Goal: Transaction & Acquisition: Purchase product/service

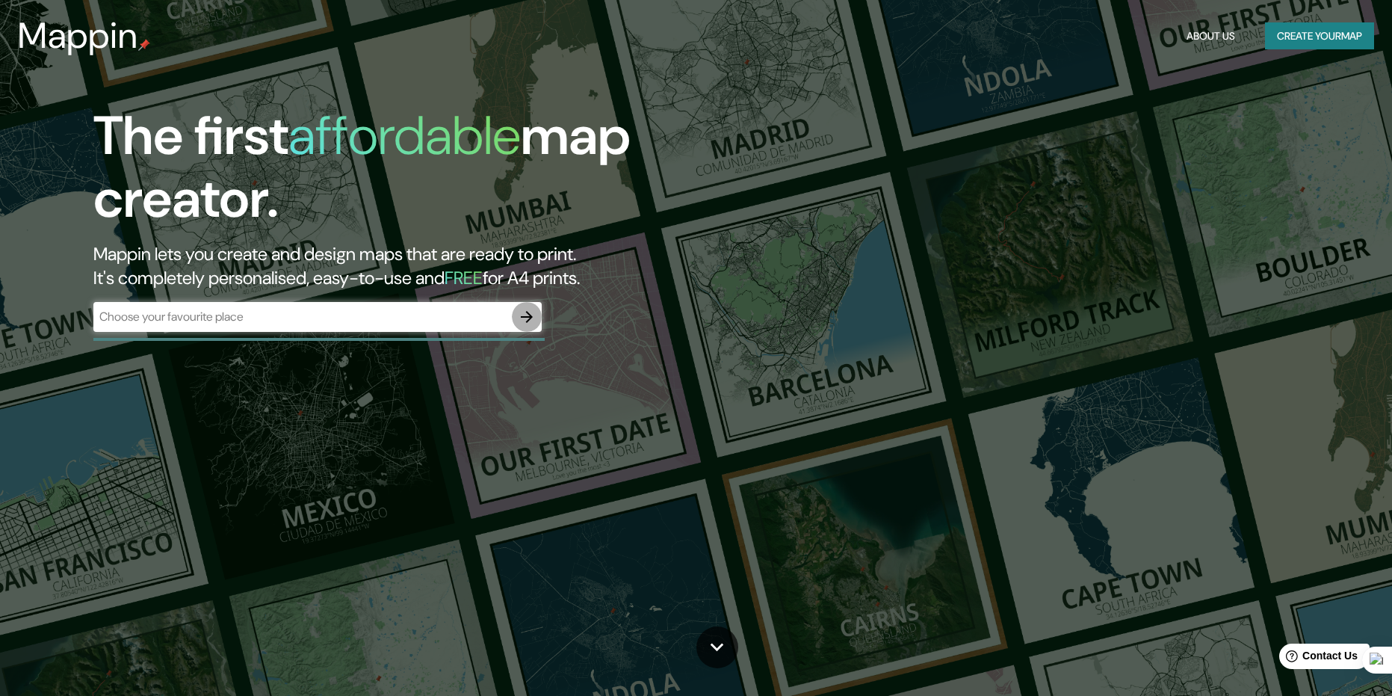
click at [523, 318] on icon "button" at bounding box center [527, 317] width 18 height 18
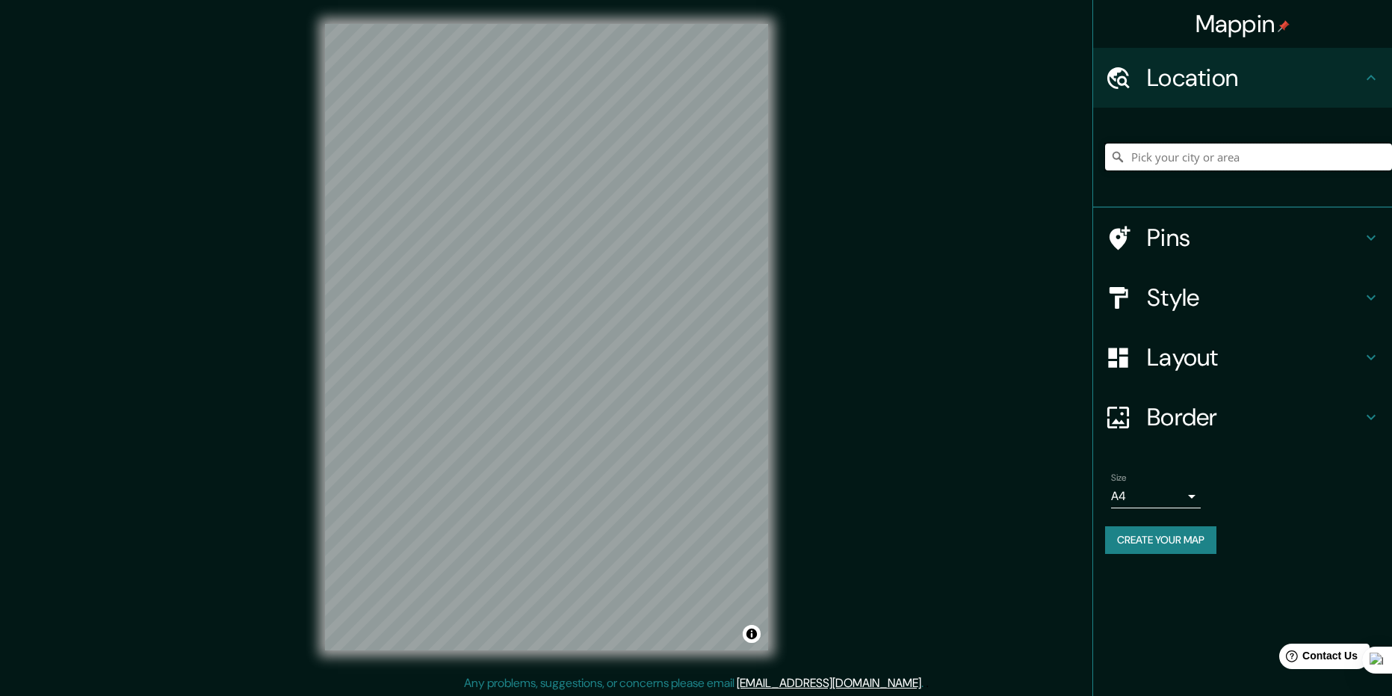
click at [1209, 159] on input "Pick your city or area" at bounding box center [1248, 156] width 287 height 27
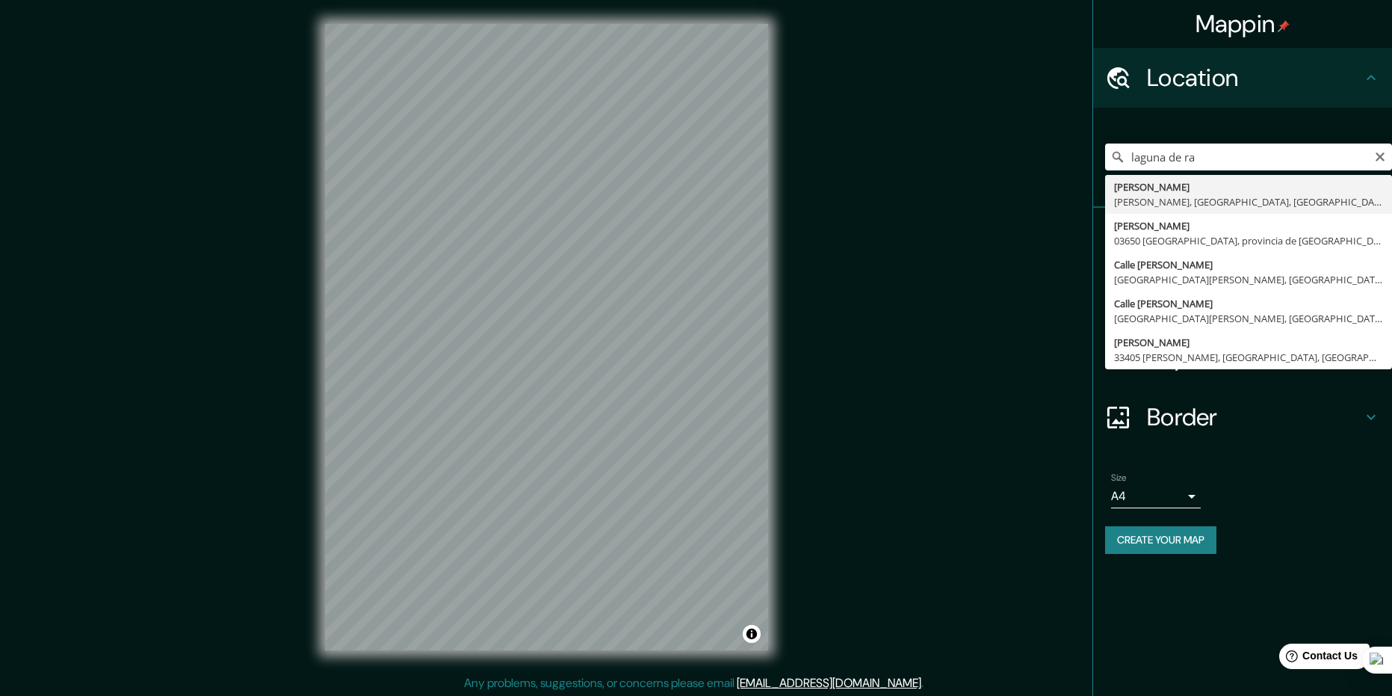
type input "[PERSON_NAME], [PERSON_NAME], [GEOGRAPHIC_DATA], [GEOGRAPHIC_DATA]"
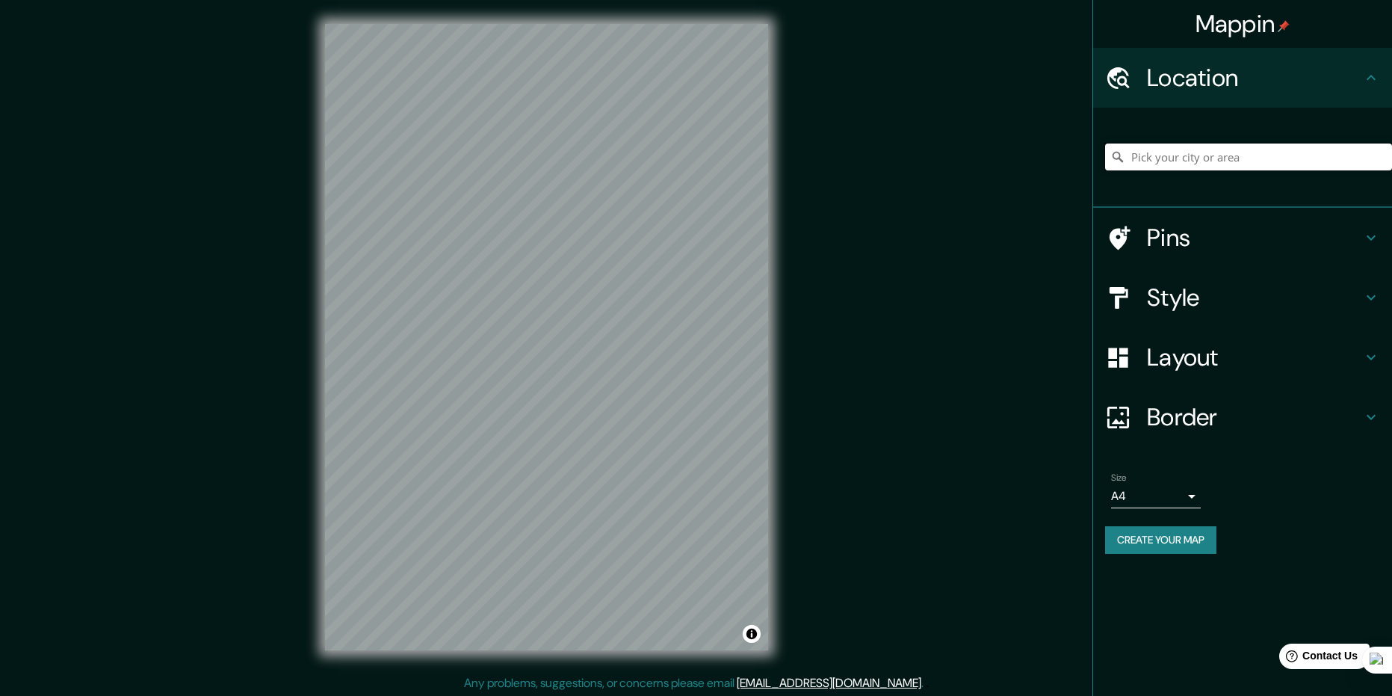
click at [1226, 155] on input "Pick your city or area" at bounding box center [1248, 156] width 287 height 27
type input "[PERSON_NAME], [PERSON_NAME], [GEOGRAPHIC_DATA], [GEOGRAPHIC_DATA]"
click at [1260, 288] on h4 "Style" at bounding box center [1254, 298] width 215 height 30
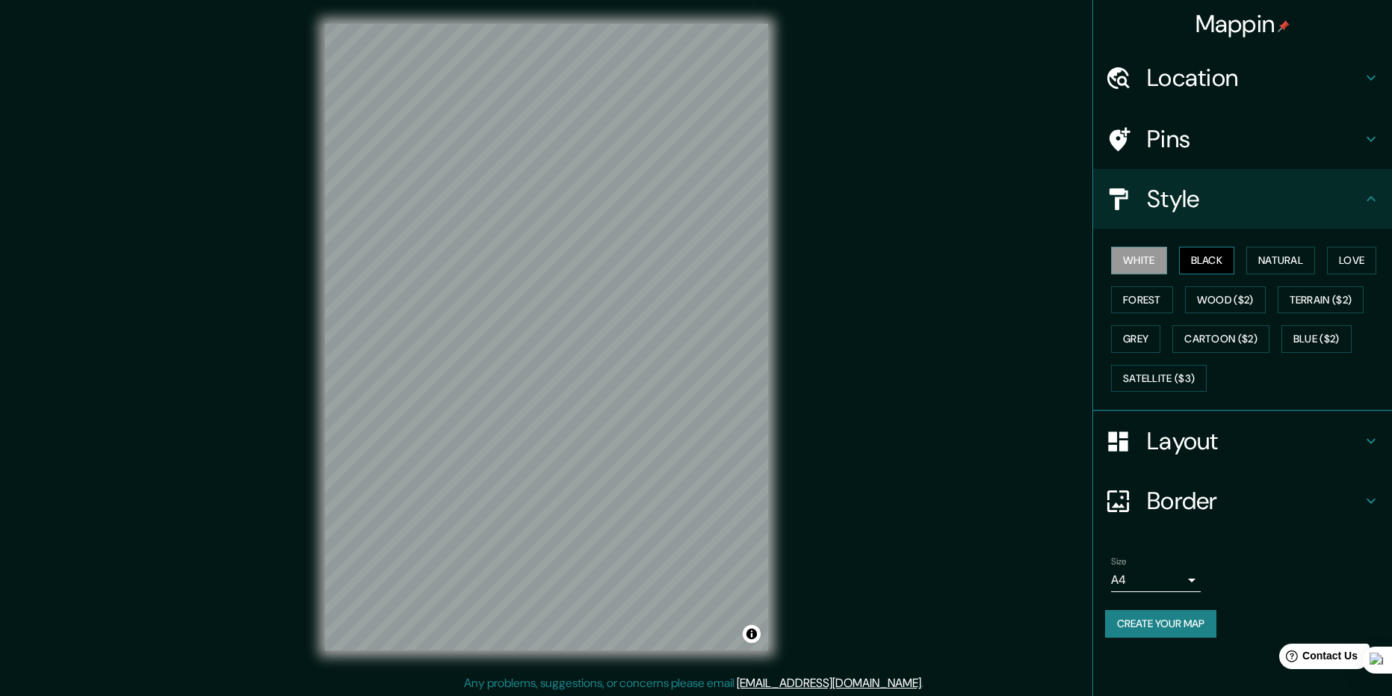
click at [1210, 265] on button "Black" at bounding box center [1207, 261] width 56 height 28
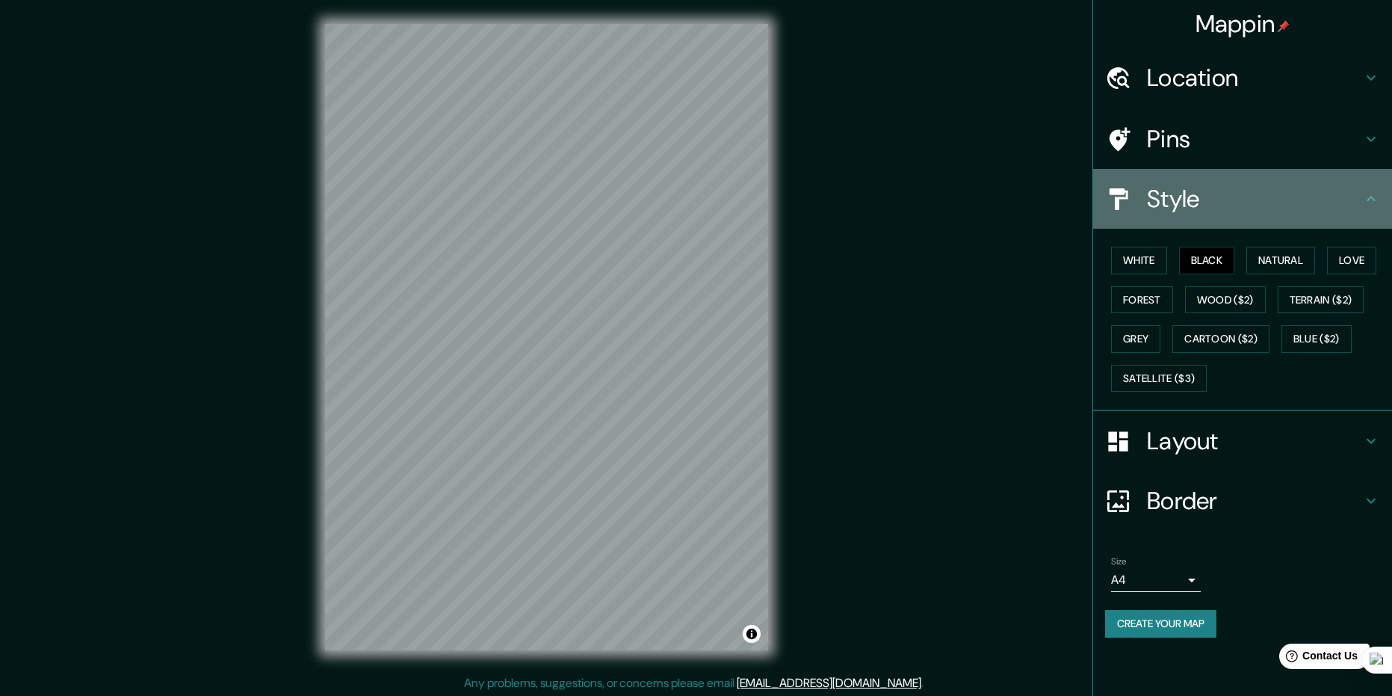
click at [1316, 210] on h4 "Style" at bounding box center [1254, 199] width 215 height 30
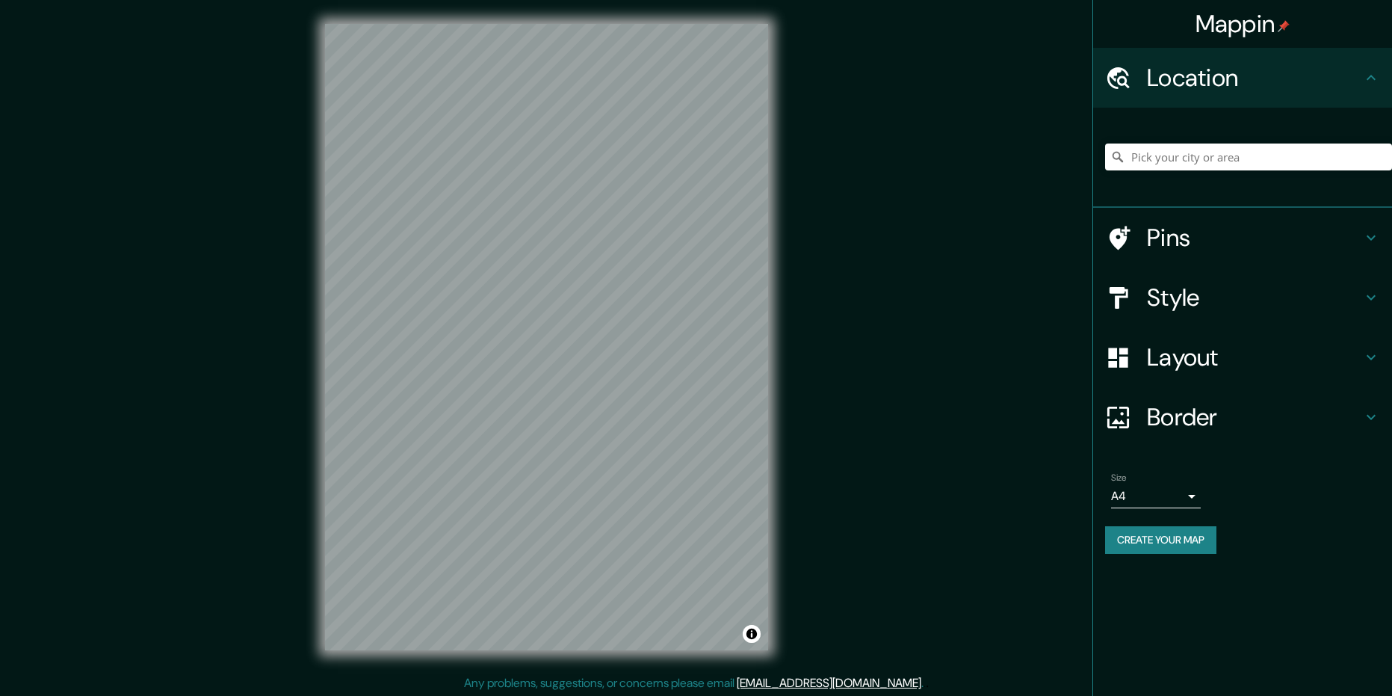
click at [1237, 302] on h4 "Style" at bounding box center [1254, 298] width 215 height 30
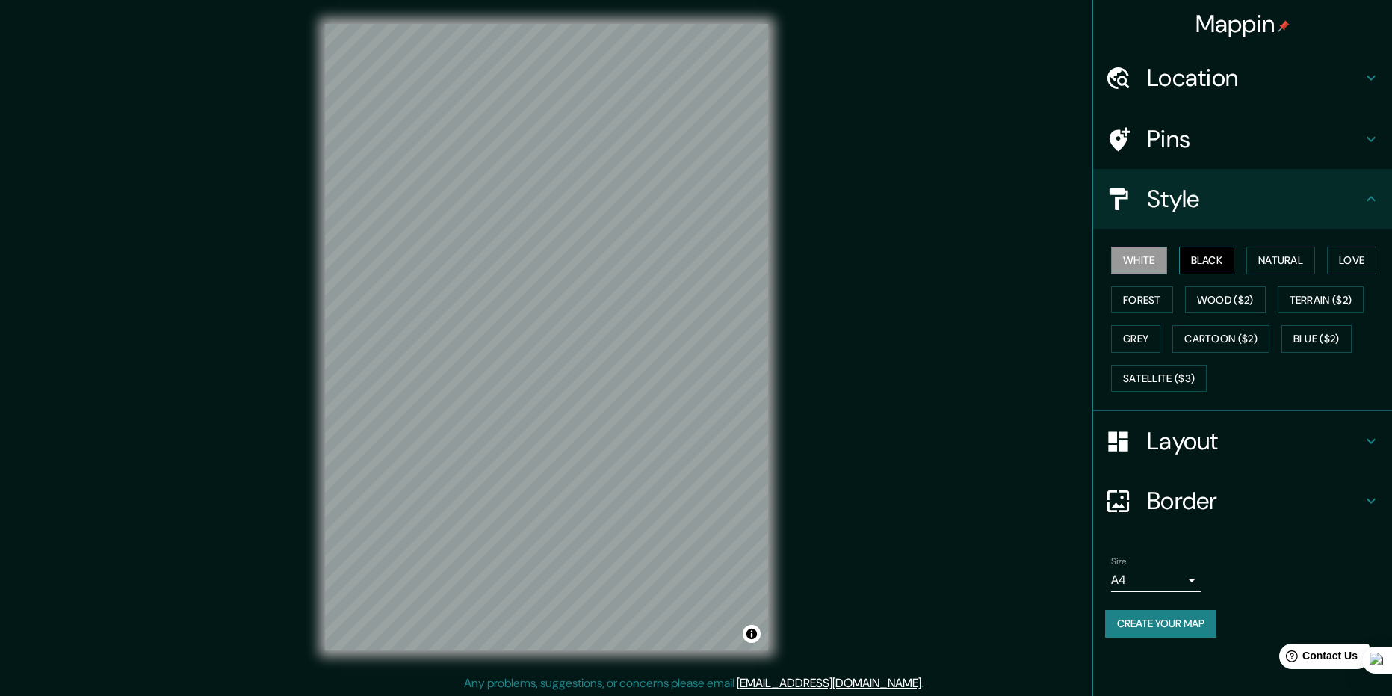
click at [1202, 250] on button "Black" at bounding box center [1207, 261] width 56 height 28
click at [1241, 72] on h4 "Location" at bounding box center [1254, 78] width 215 height 30
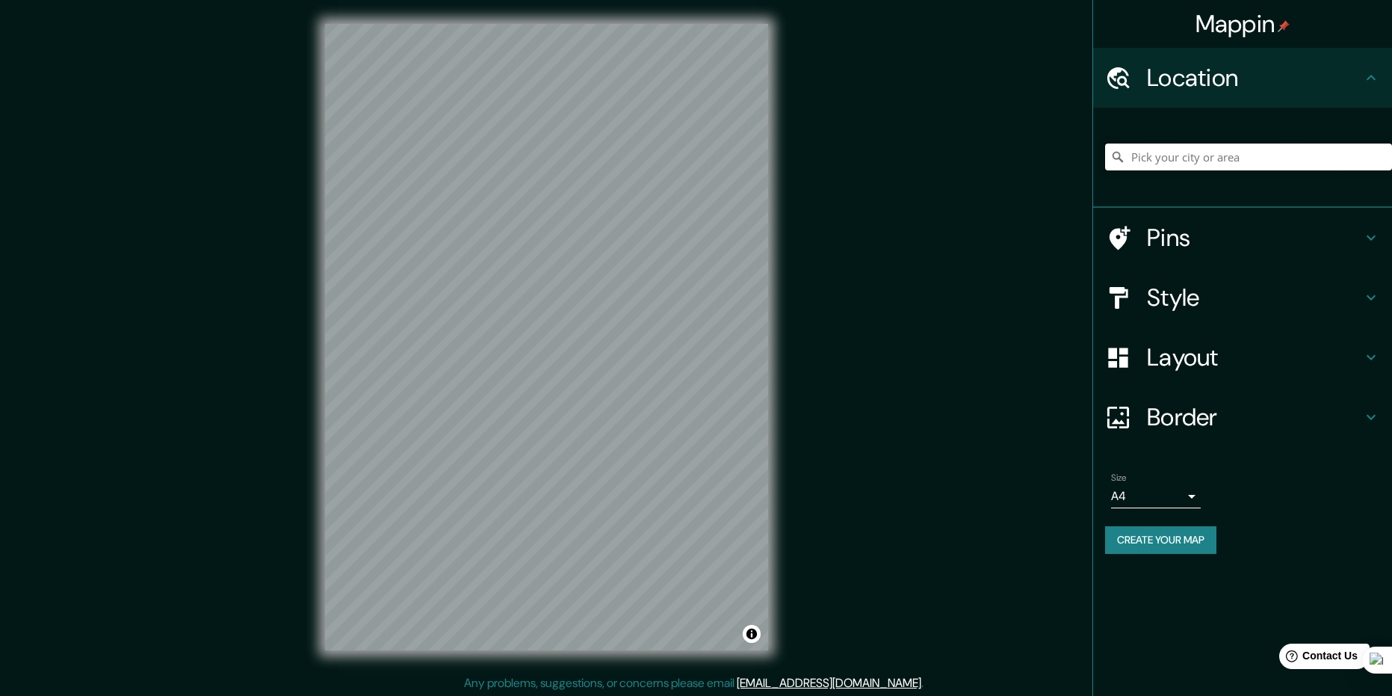
click at [1167, 158] on input "Pick your city or area" at bounding box center [1248, 156] width 287 height 27
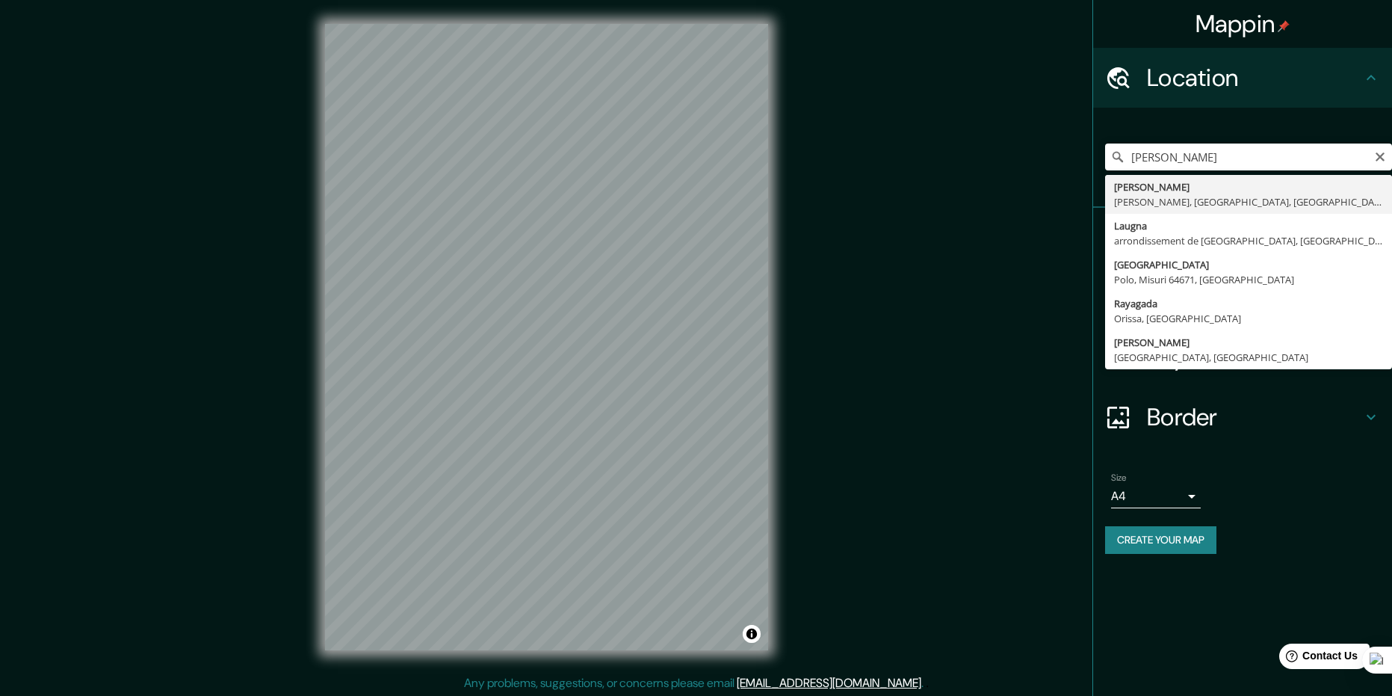
type input "[PERSON_NAME], [PERSON_NAME], [GEOGRAPHIC_DATA], [GEOGRAPHIC_DATA]"
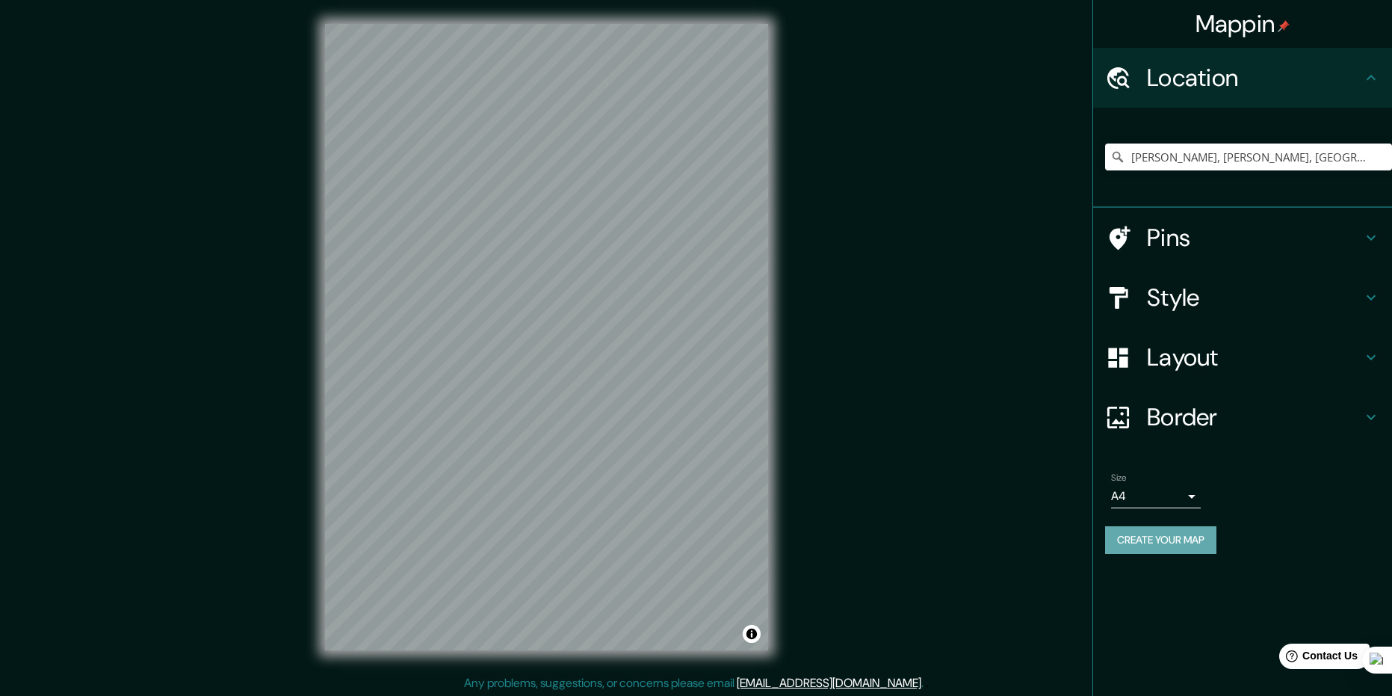
click at [1158, 542] on button "Create your map" at bounding box center [1160, 540] width 111 height 28
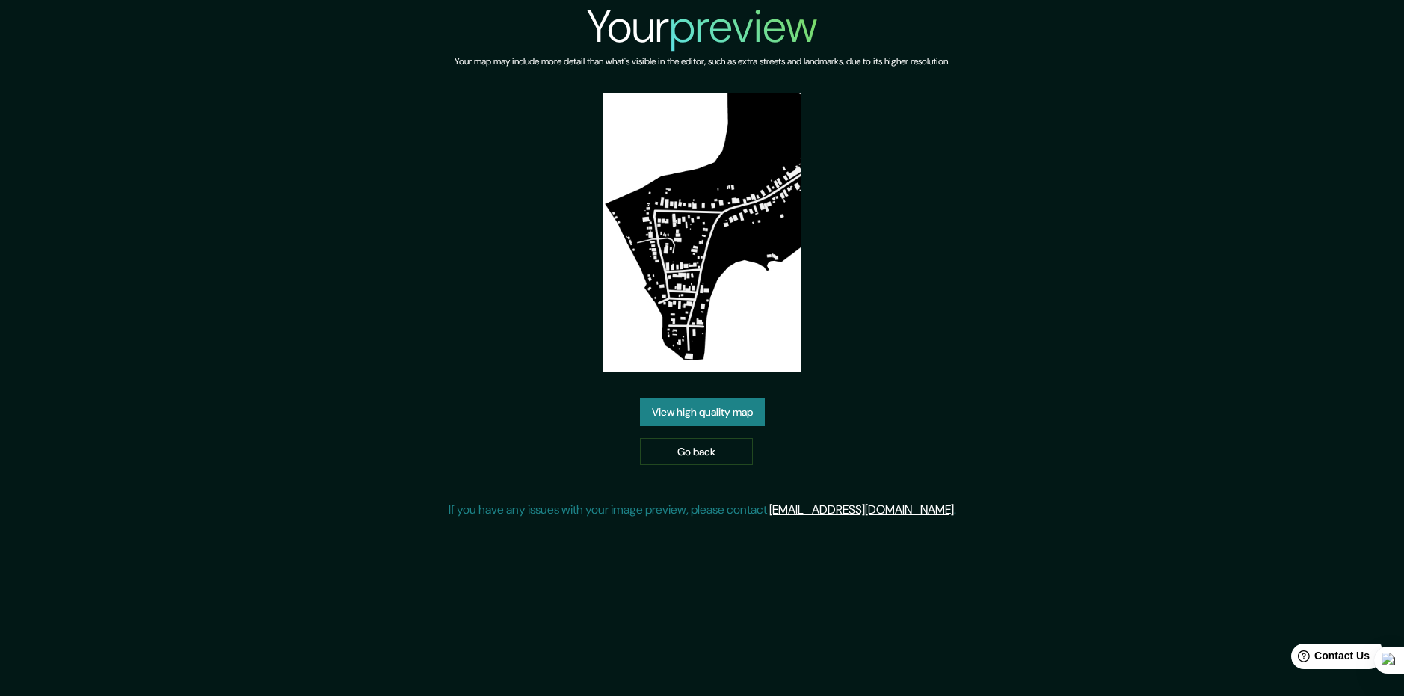
click at [759, 402] on link "View high quality map" at bounding box center [702, 412] width 125 height 28
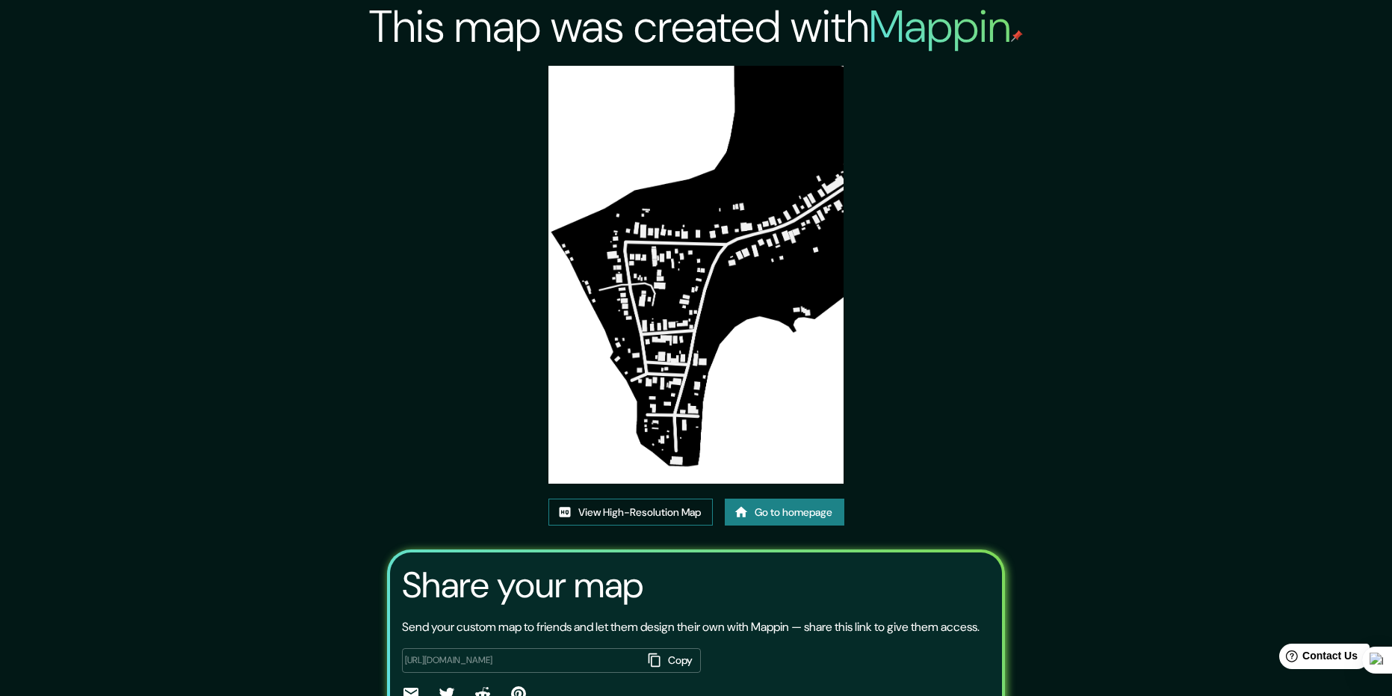
click at [641, 511] on link "View High-Resolution Map" at bounding box center [631, 513] width 164 height 28
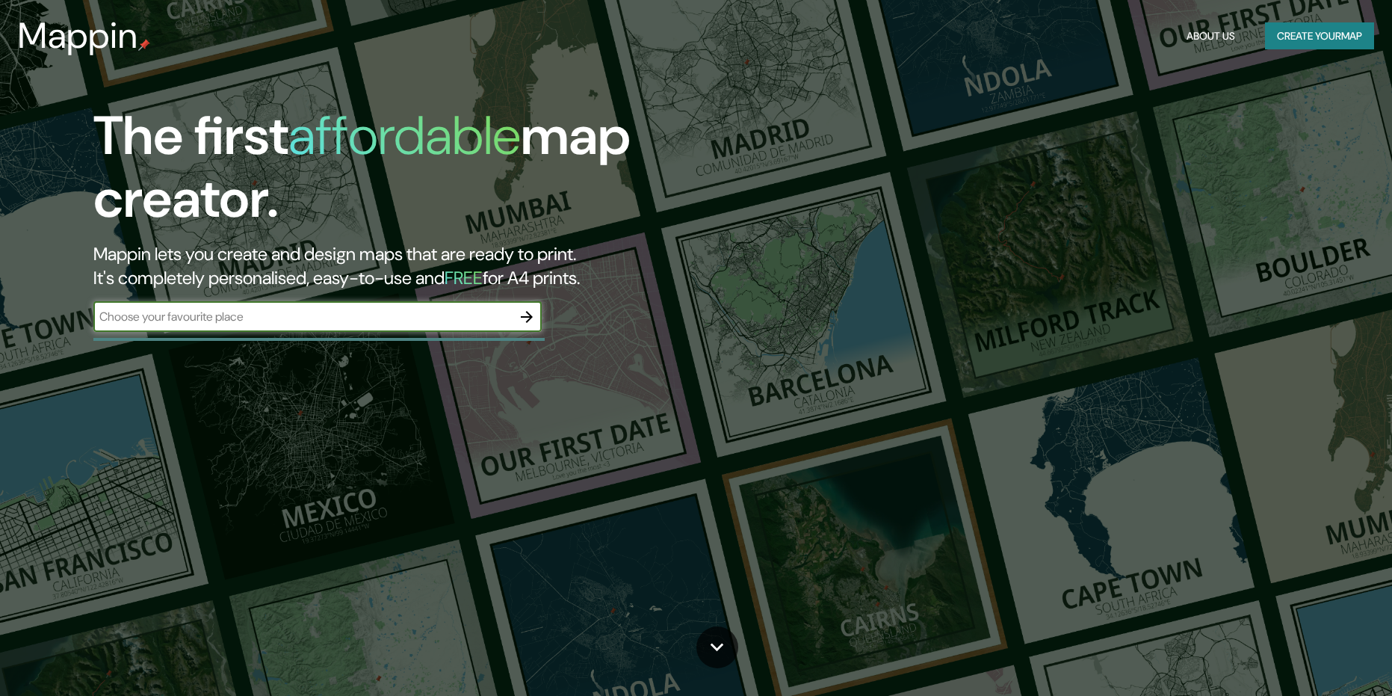
click at [525, 315] on icon "button" at bounding box center [527, 317] width 18 height 18
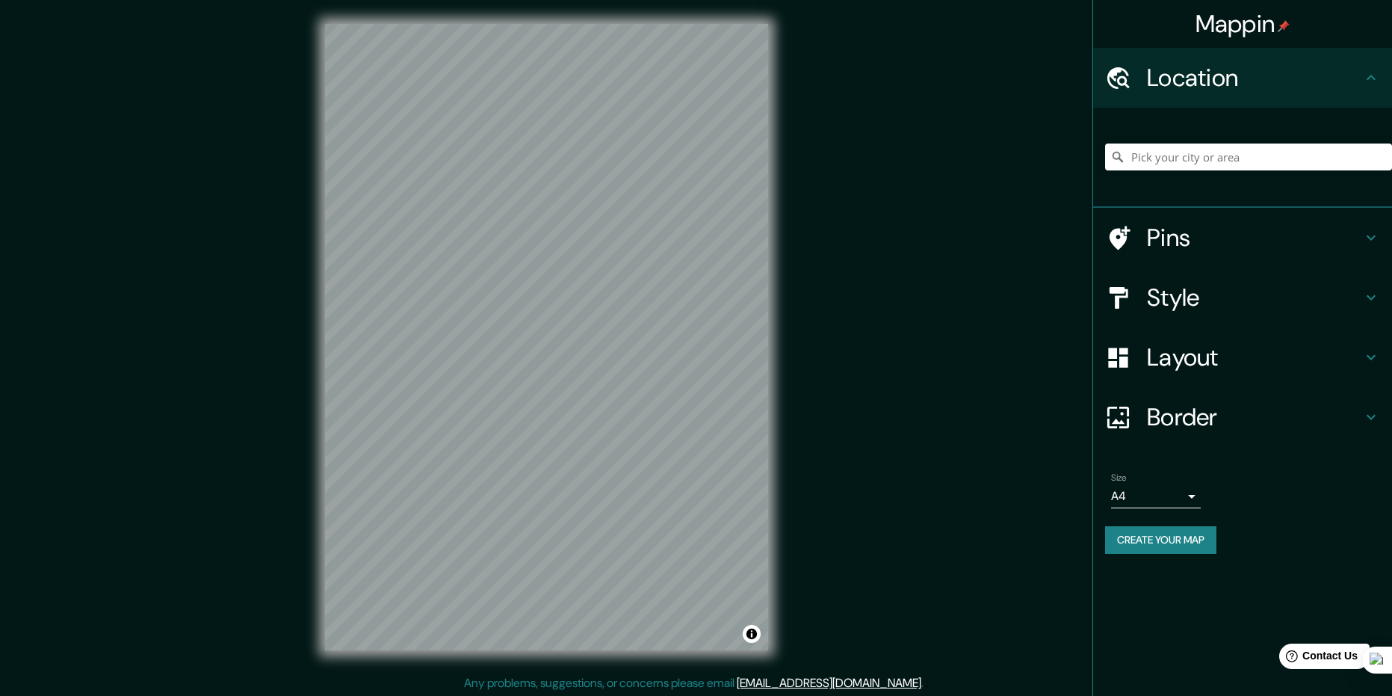
click at [1235, 314] on div "Style" at bounding box center [1242, 298] width 299 height 60
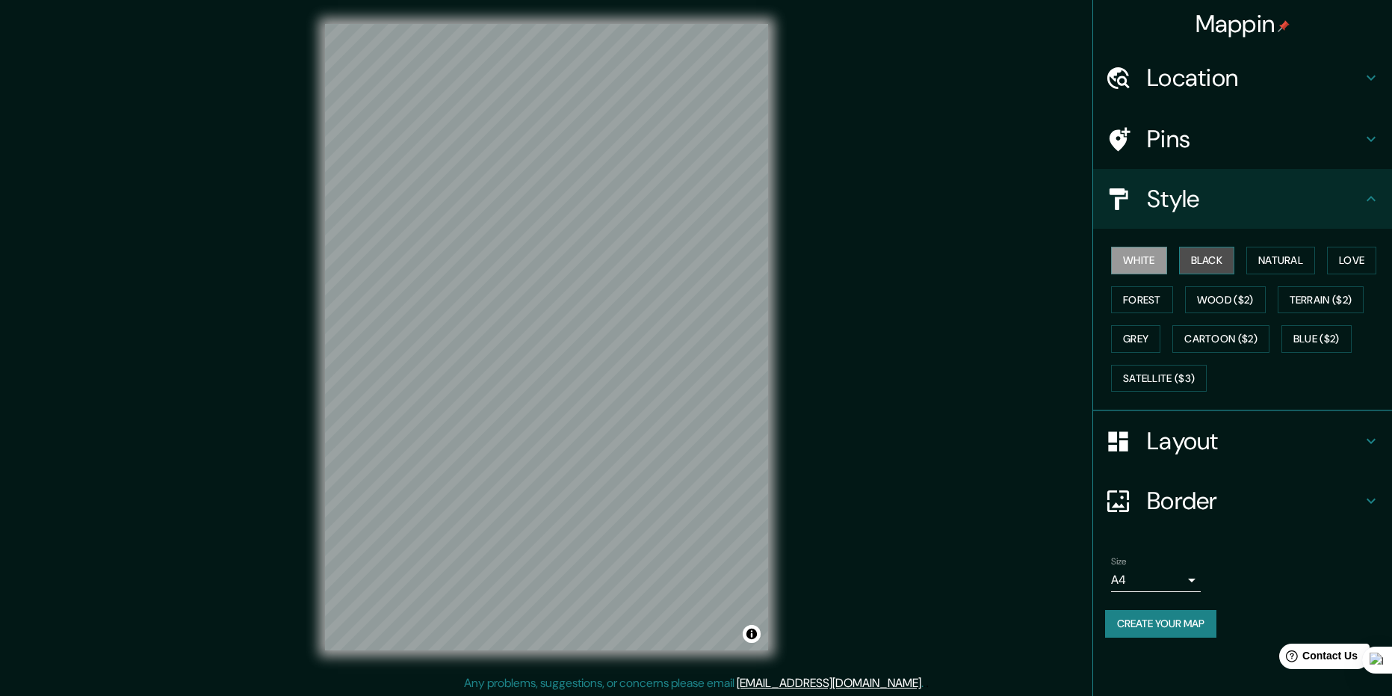
click at [1203, 267] on button "Black" at bounding box center [1207, 261] width 56 height 28
click at [1266, 68] on h4 "Location" at bounding box center [1254, 78] width 215 height 30
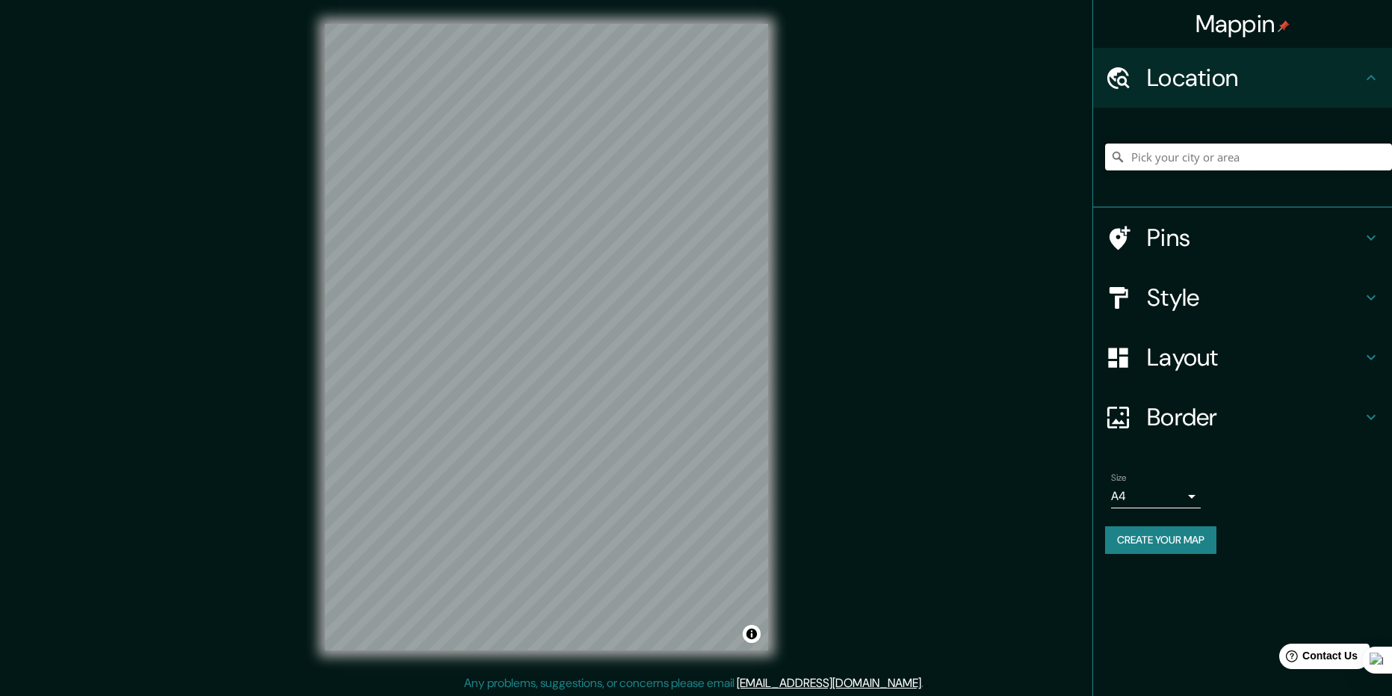
click at [1220, 152] on input "Pick your city or area" at bounding box center [1248, 156] width 287 height 27
type input "p"
type input "[PERSON_NAME], [PERSON_NAME], [GEOGRAPHIC_DATA], [GEOGRAPHIC_DATA]"
click at [1132, 535] on button "Create your map" at bounding box center [1160, 540] width 111 height 28
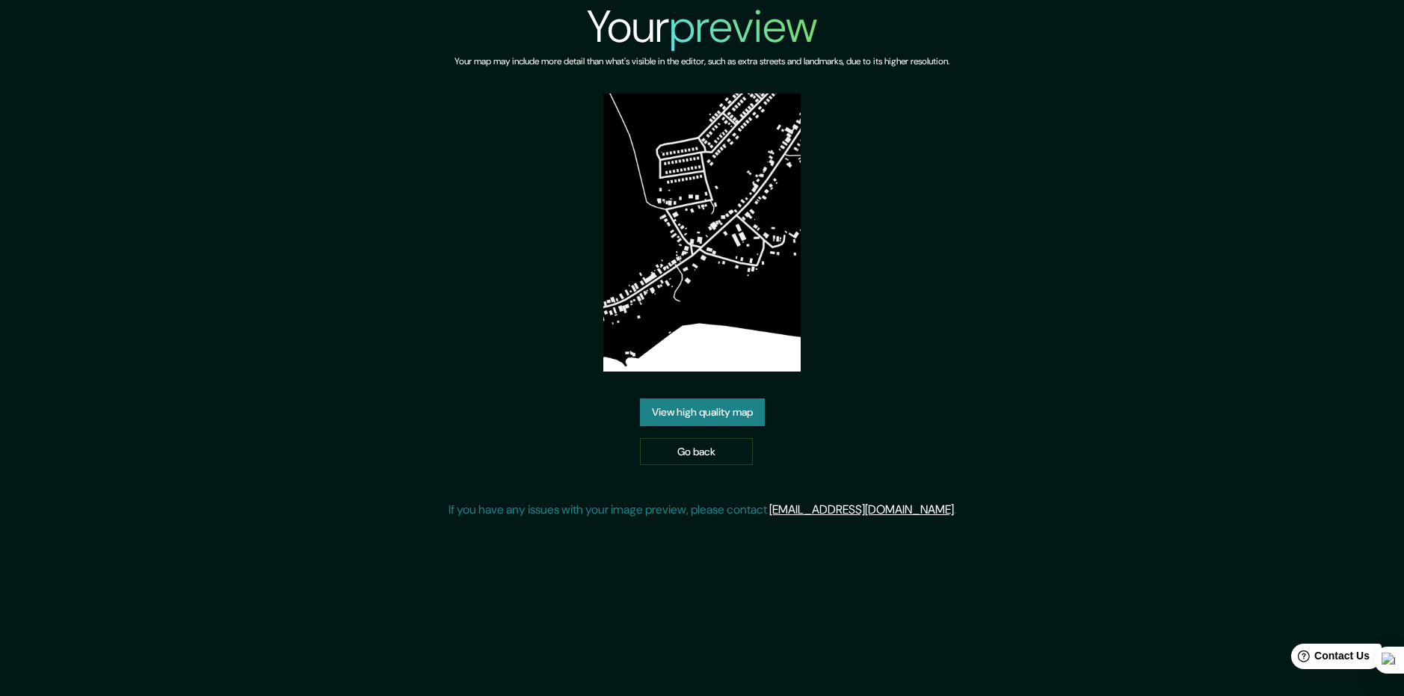
click at [734, 426] on div "View high quality map Go back" at bounding box center [702, 431] width 125 height 67
click at [725, 407] on link "View high quality map" at bounding box center [702, 412] width 125 height 28
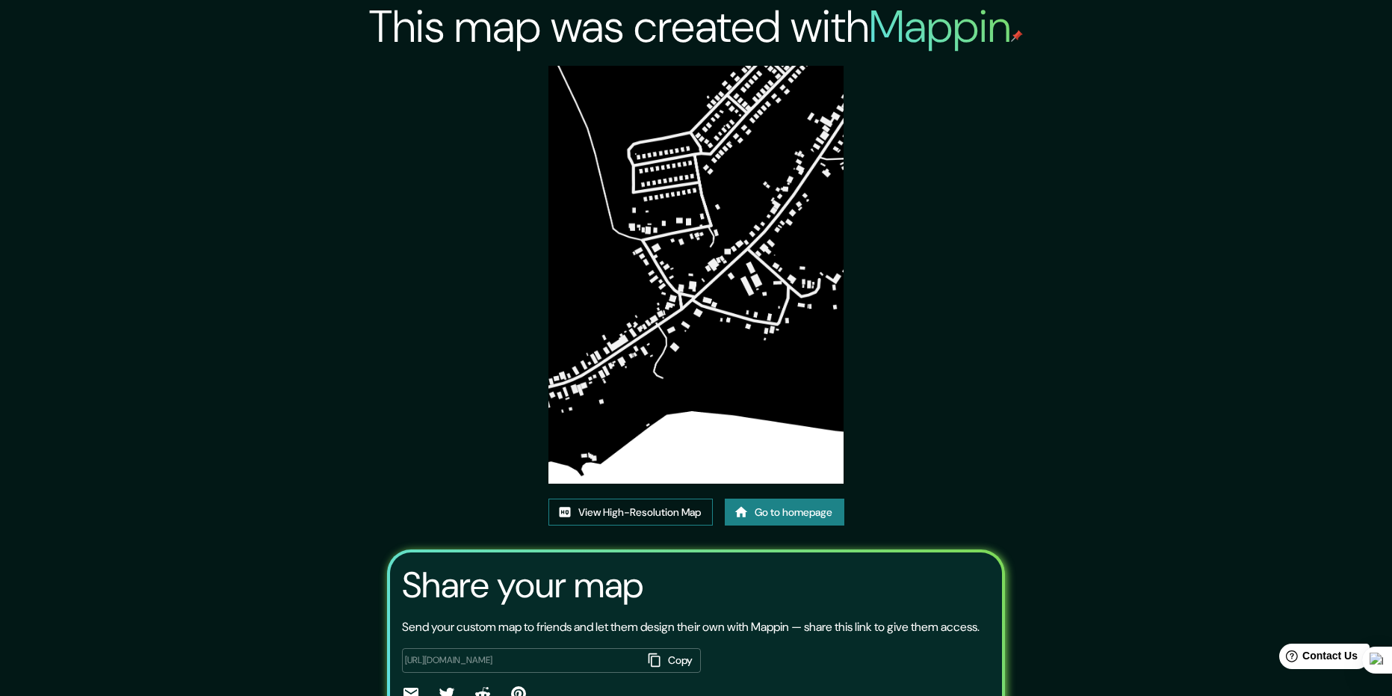
click at [646, 521] on link "View High-Resolution Map" at bounding box center [631, 513] width 164 height 28
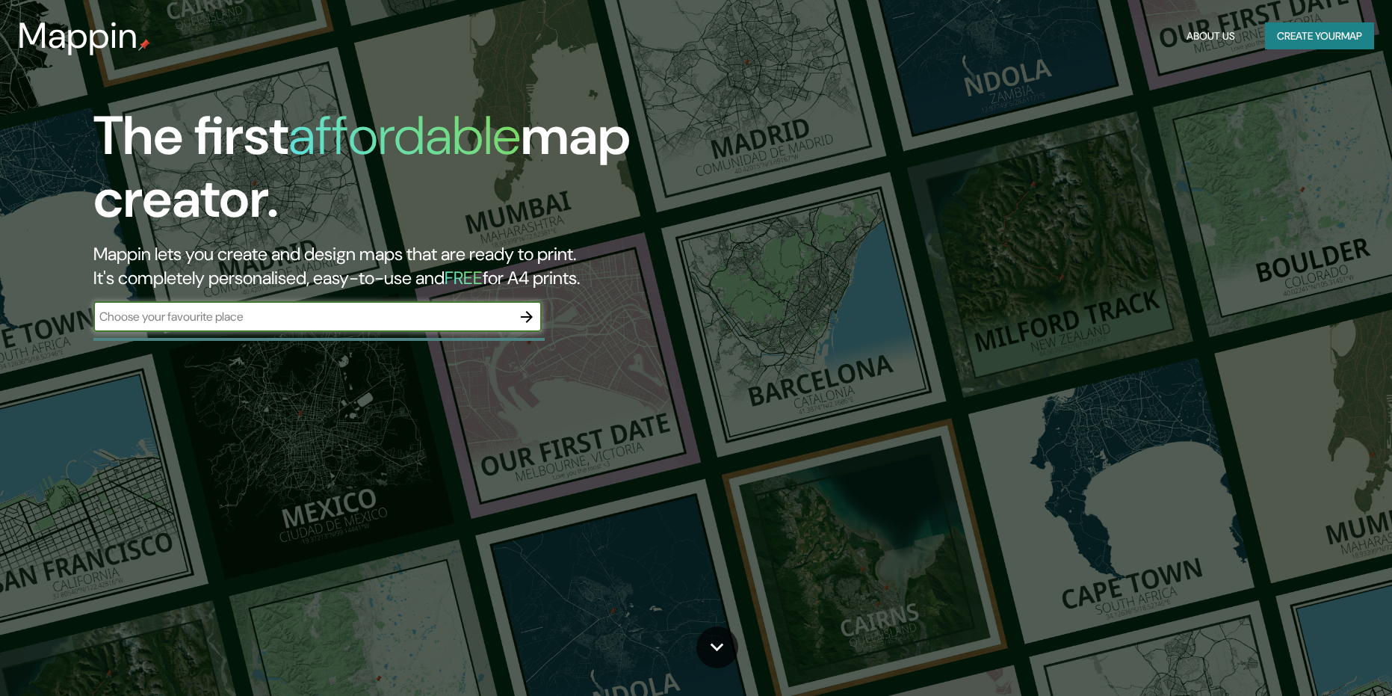
click at [521, 321] on icon "button" at bounding box center [527, 317] width 18 height 18
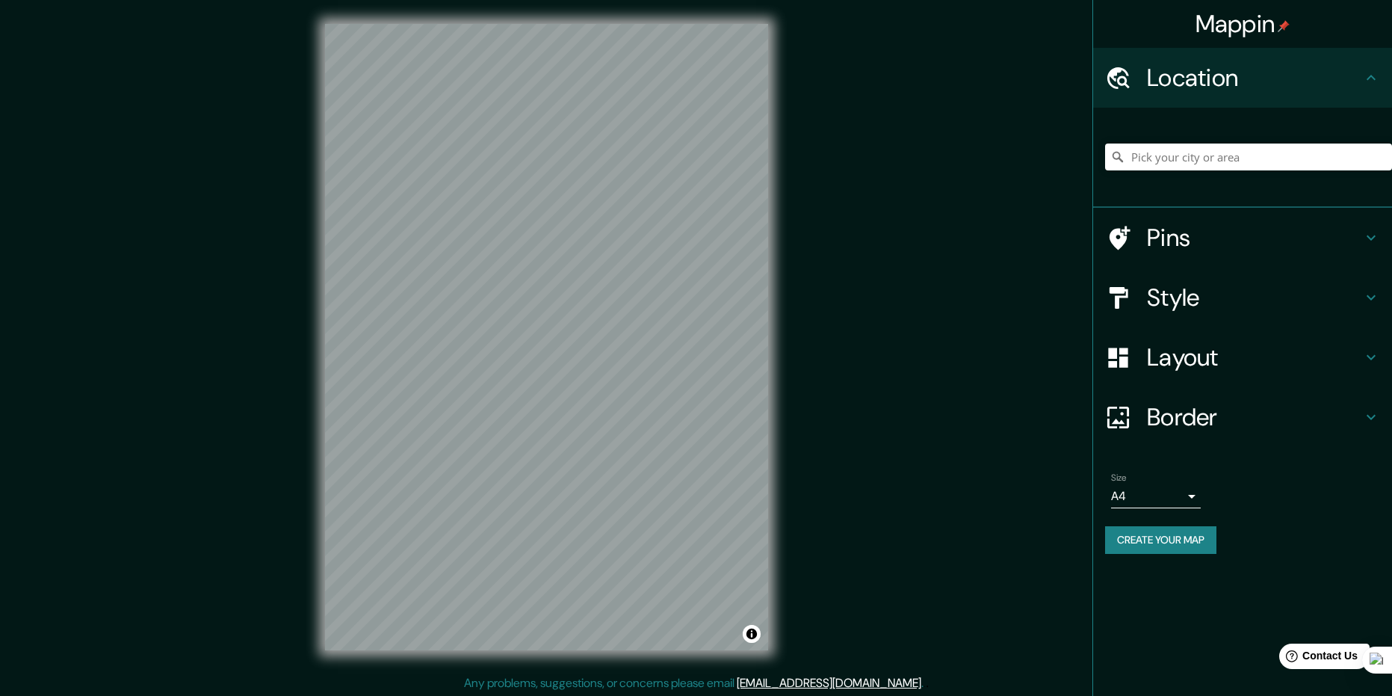
click at [1203, 293] on h4 "Style" at bounding box center [1254, 298] width 215 height 30
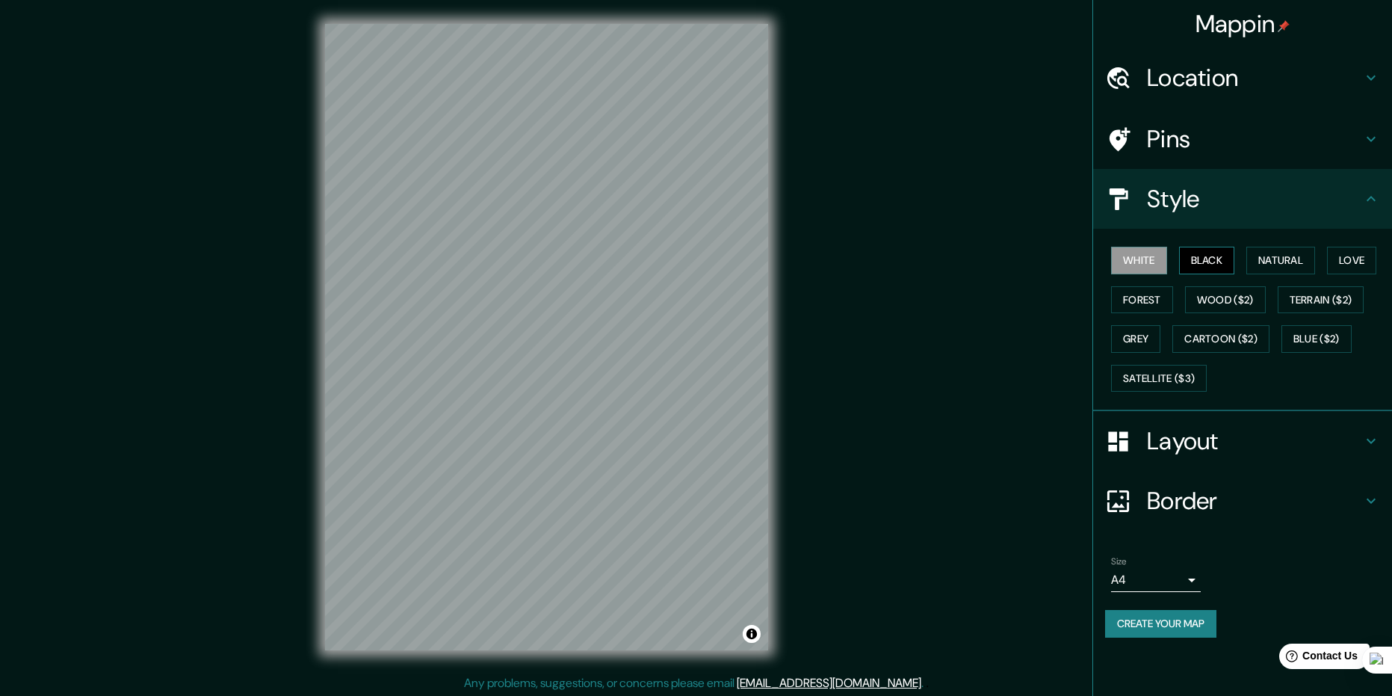
click at [1194, 260] on button "Black" at bounding box center [1207, 261] width 56 height 28
click at [1270, 82] on h4 "Location" at bounding box center [1254, 78] width 215 height 30
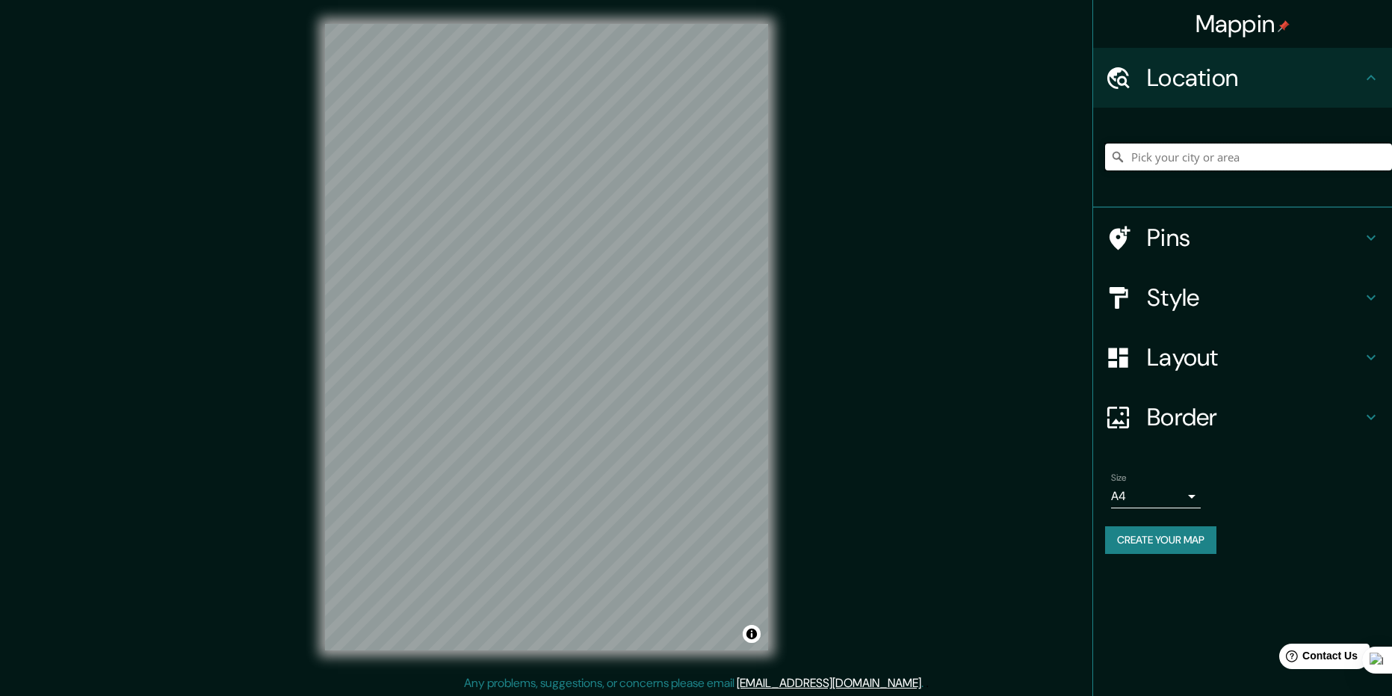
click at [1206, 158] on input "Pick your city or area" at bounding box center [1248, 156] width 287 height 27
type input "Laguna de Raya, Tubores, Nueva Esparta, Venezuela"
click at [1149, 549] on button "Create your map" at bounding box center [1160, 540] width 111 height 28
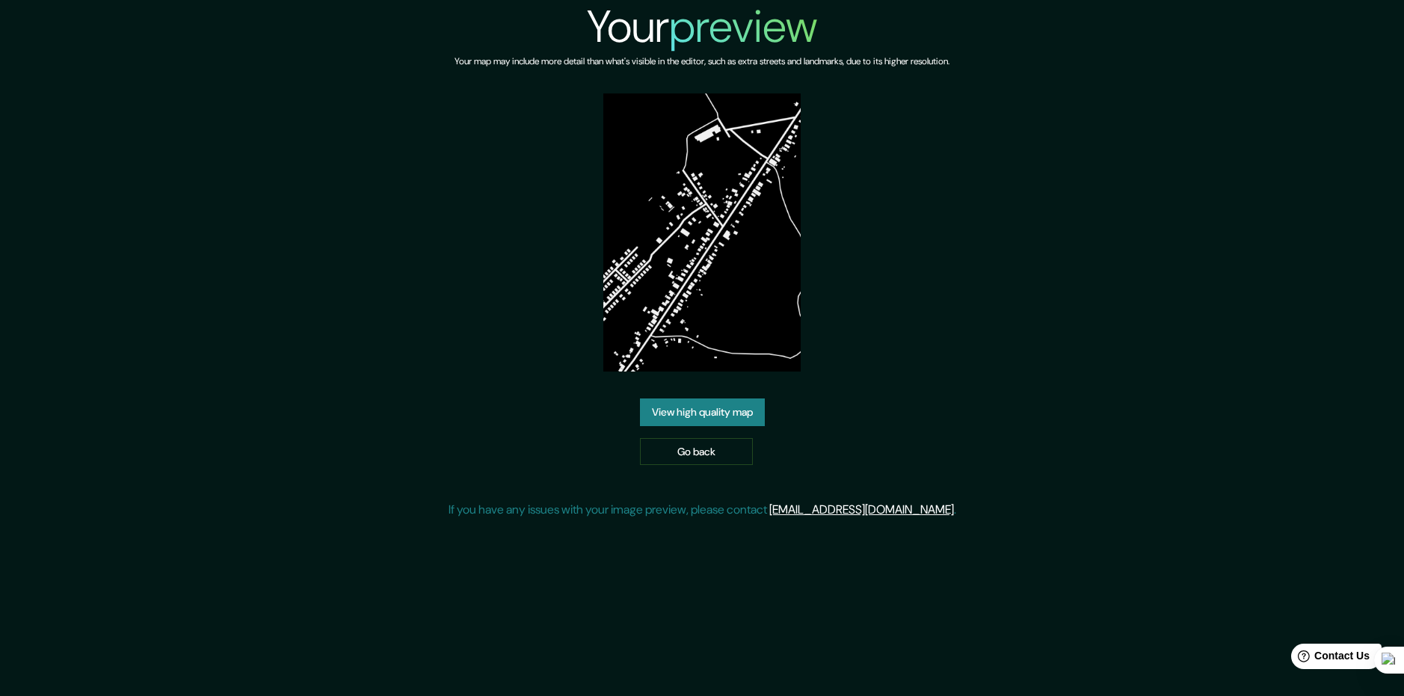
click at [741, 409] on link "View high quality map" at bounding box center [702, 412] width 125 height 28
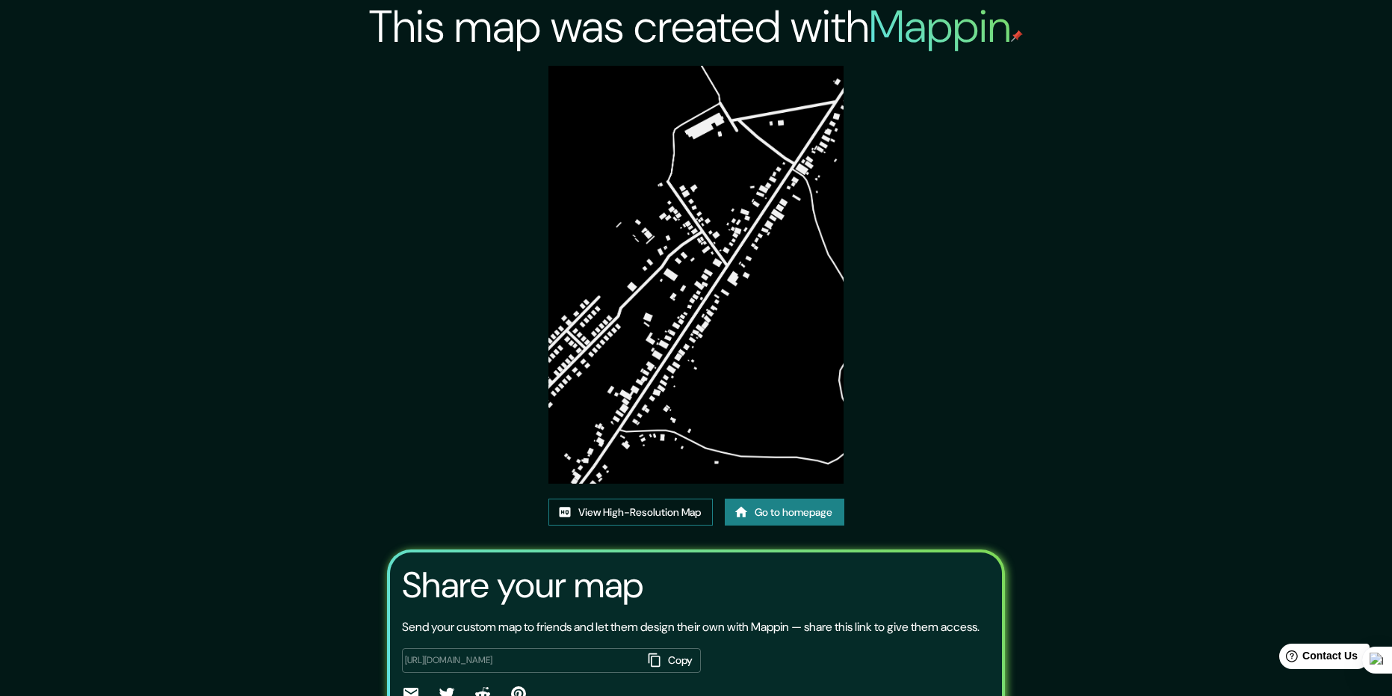
click at [656, 508] on link "View High-Resolution Map" at bounding box center [631, 513] width 164 height 28
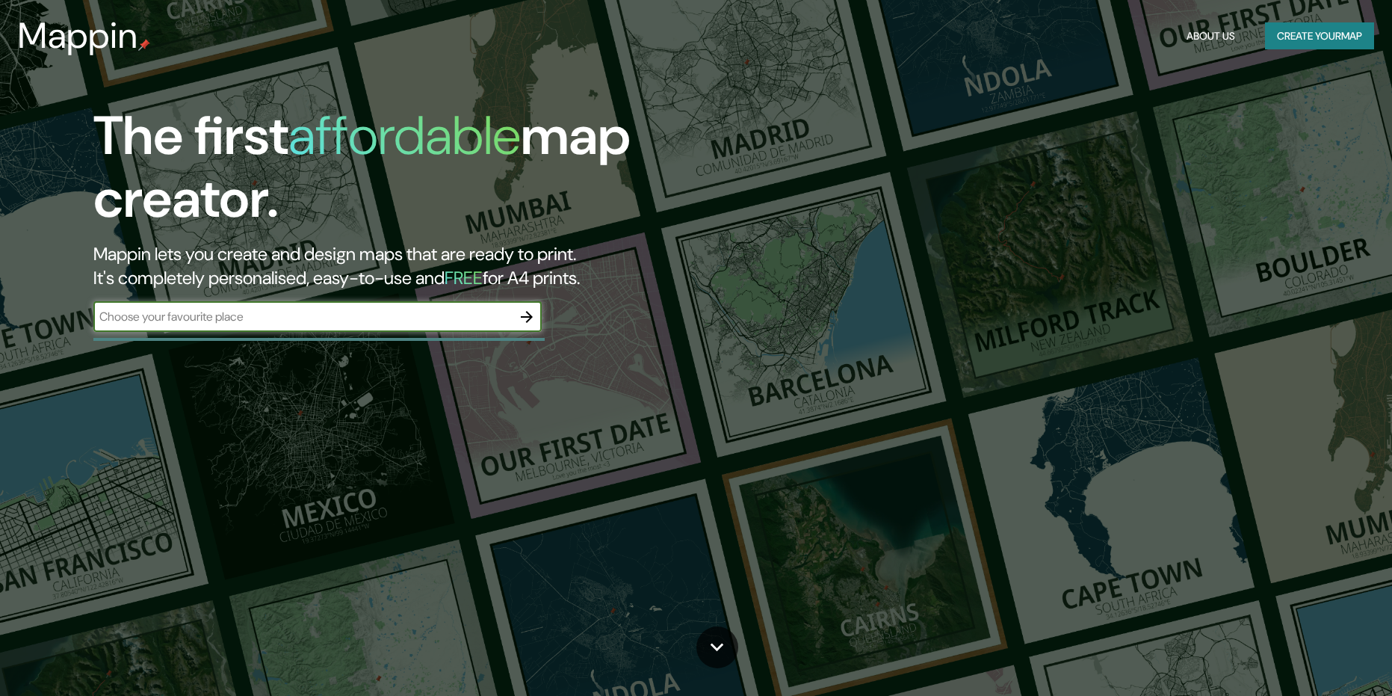
click at [534, 318] on icon "button" at bounding box center [527, 317] width 18 height 18
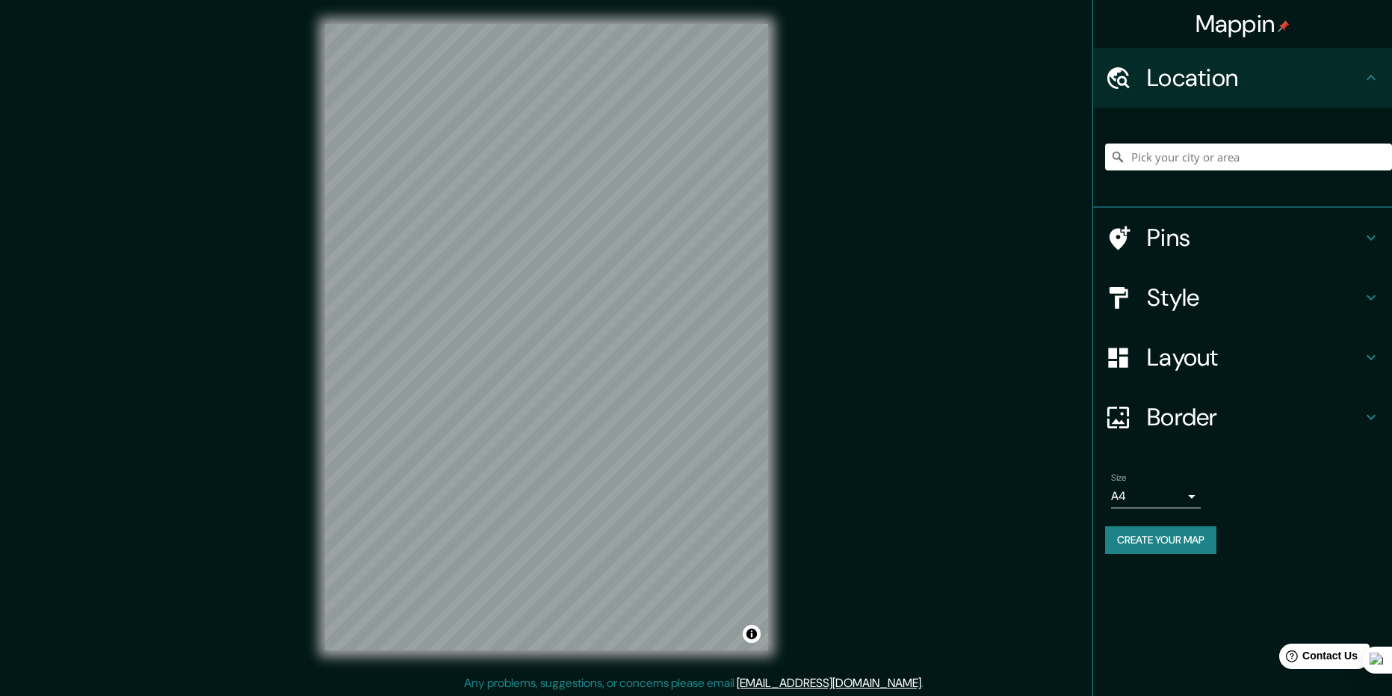
click at [1218, 306] on h4 "Style" at bounding box center [1254, 298] width 215 height 30
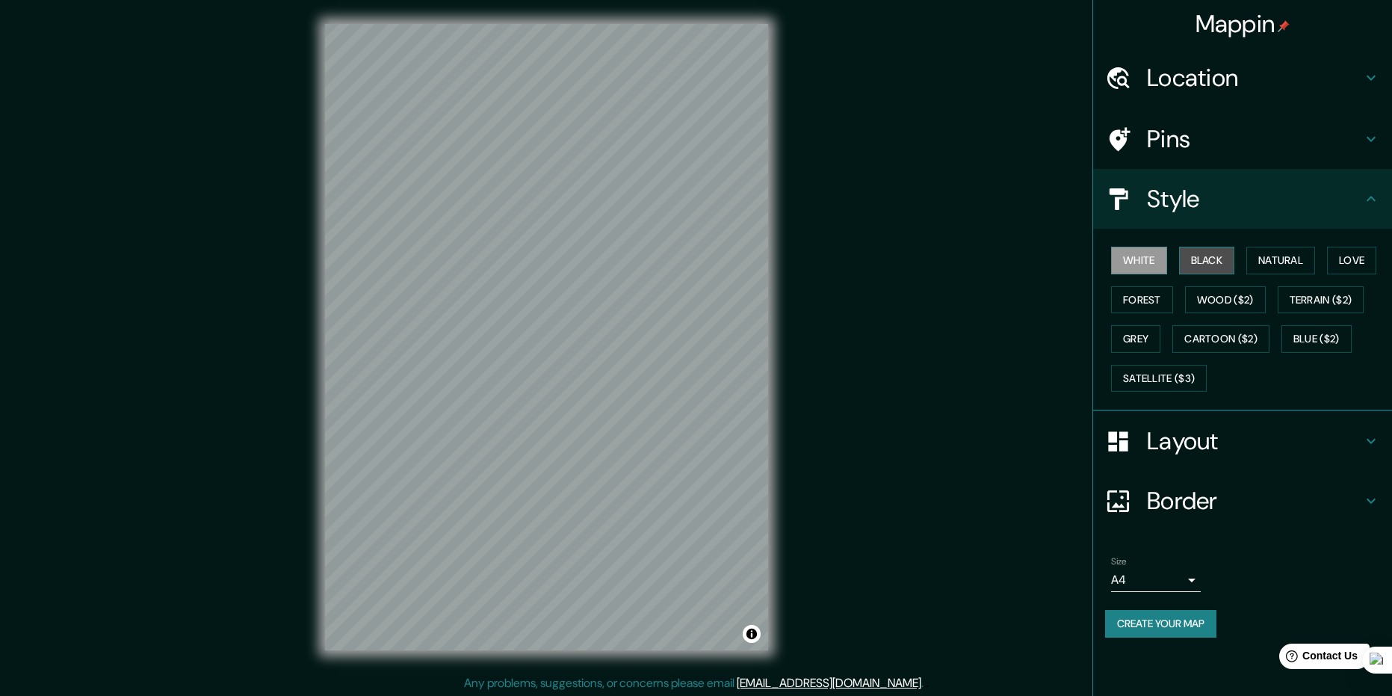
click at [1200, 266] on button "Black" at bounding box center [1207, 261] width 56 height 28
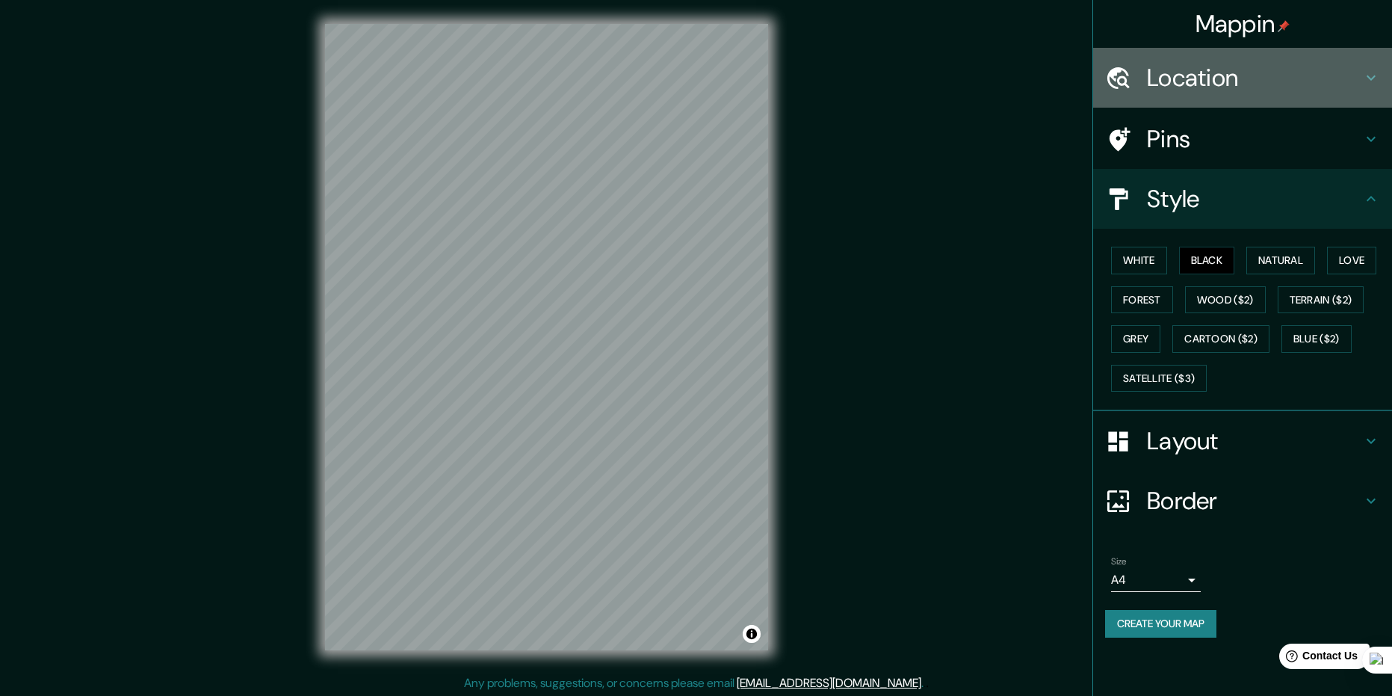
click at [1271, 103] on div "Location" at bounding box center [1242, 78] width 299 height 60
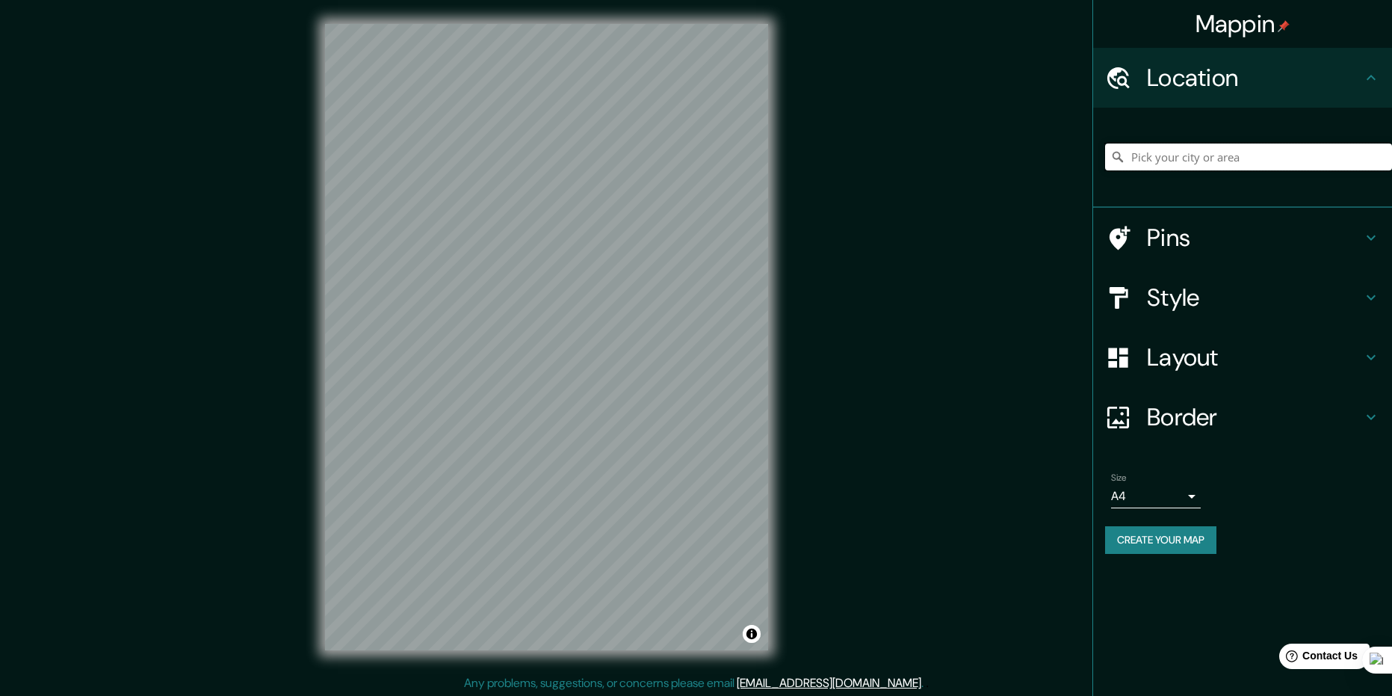
click at [1210, 151] on input "Pick your city or area" at bounding box center [1248, 156] width 287 height 27
type input "p"
type input "Laguna de Raya, Tubores, Nueva Esparta, Venezuela"
click at [1153, 532] on button "Create your map" at bounding box center [1160, 540] width 111 height 28
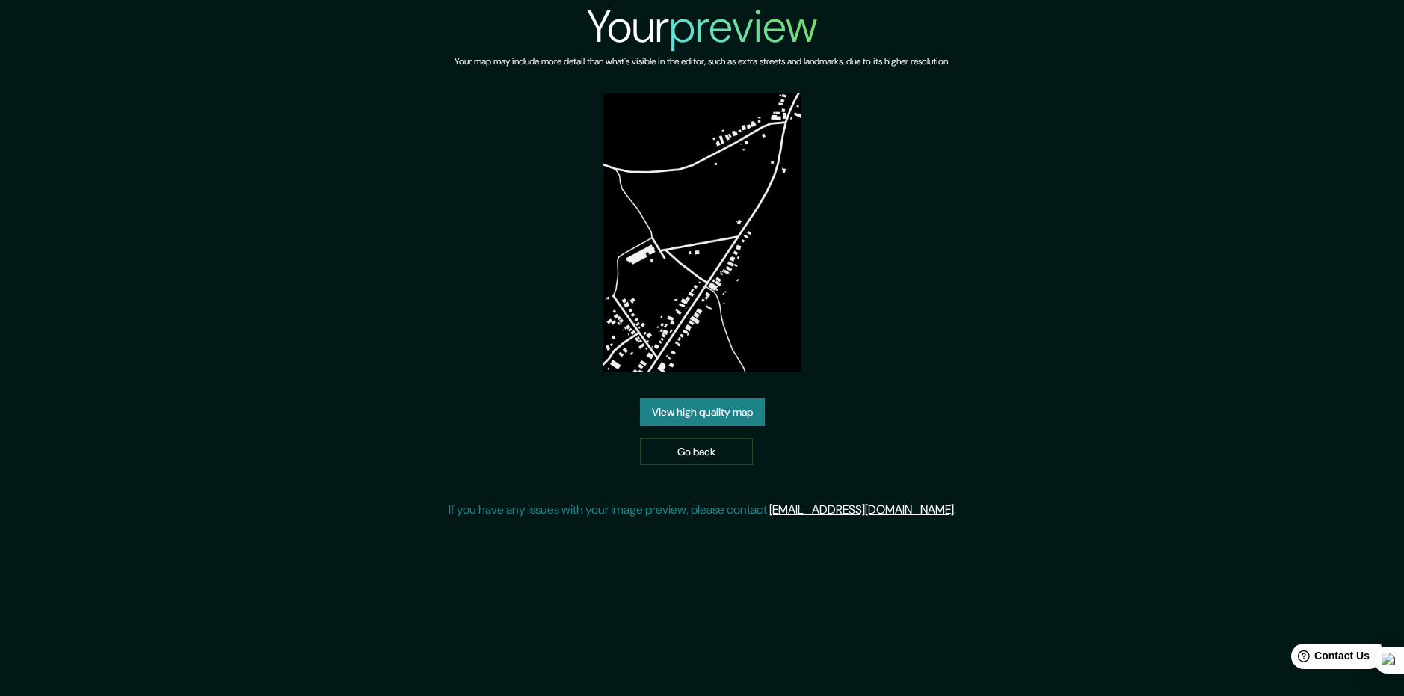
click at [727, 417] on link "View high quality map" at bounding box center [702, 412] width 125 height 28
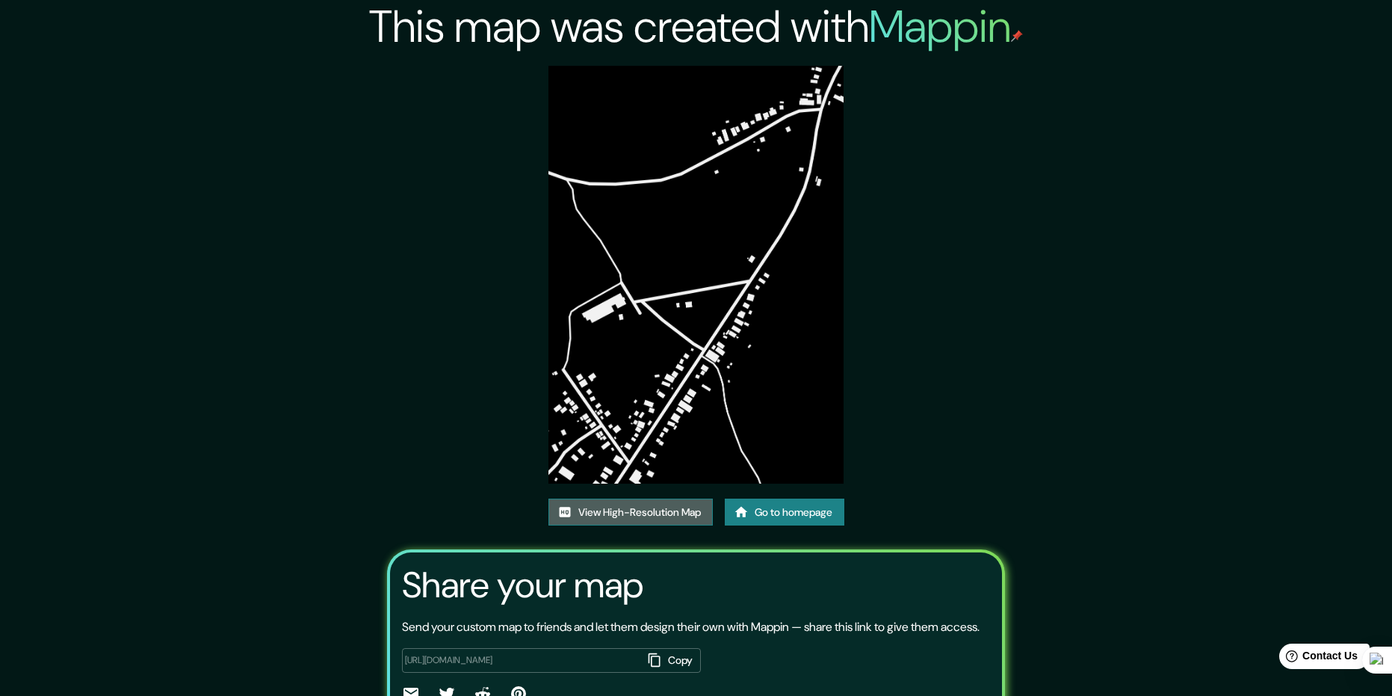
click at [667, 510] on link "View High-Resolution Map" at bounding box center [631, 513] width 164 height 28
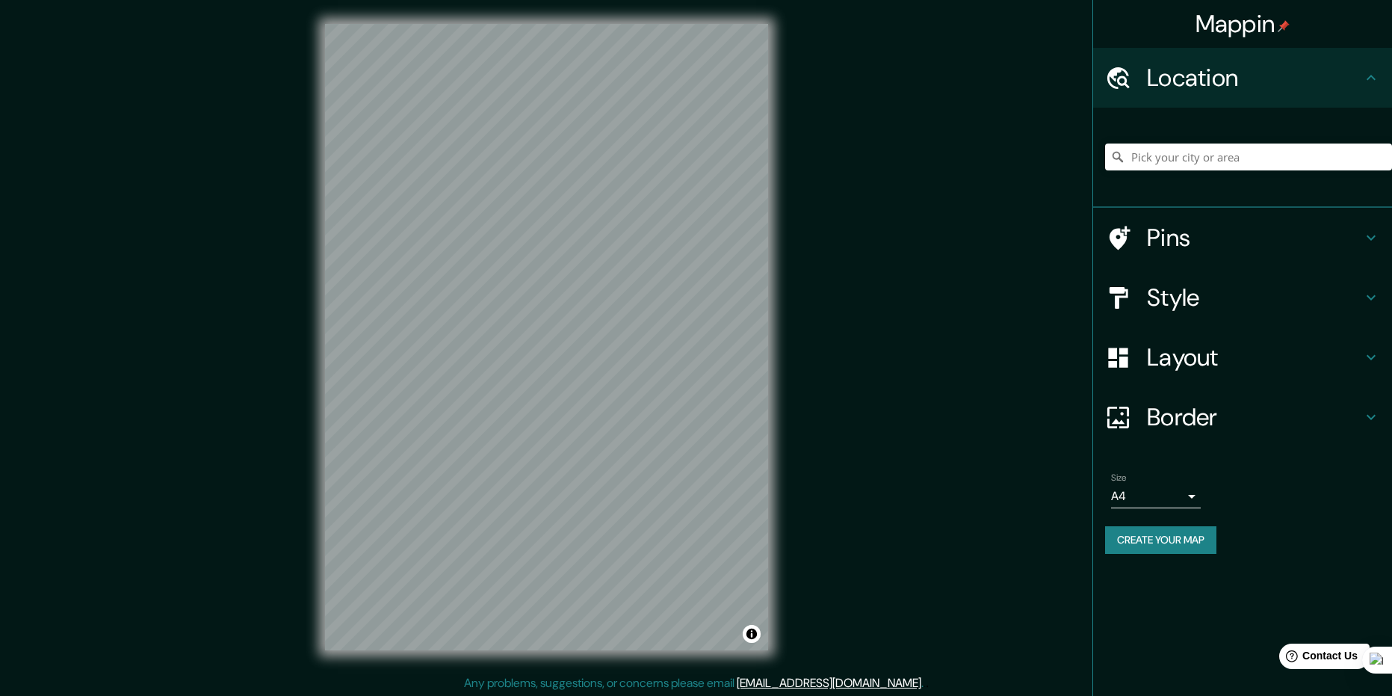
click at [1207, 310] on h4 "Style" at bounding box center [1254, 298] width 215 height 30
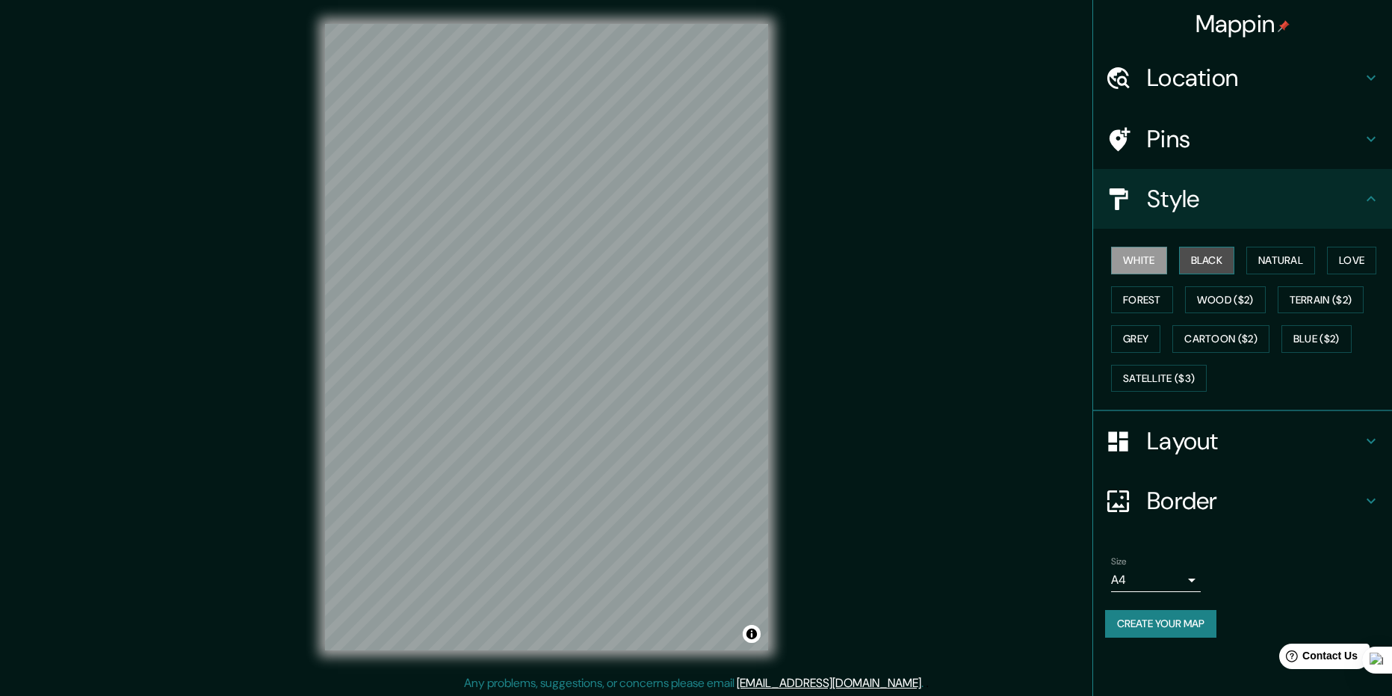
click at [1196, 259] on button "Black" at bounding box center [1207, 261] width 56 height 28
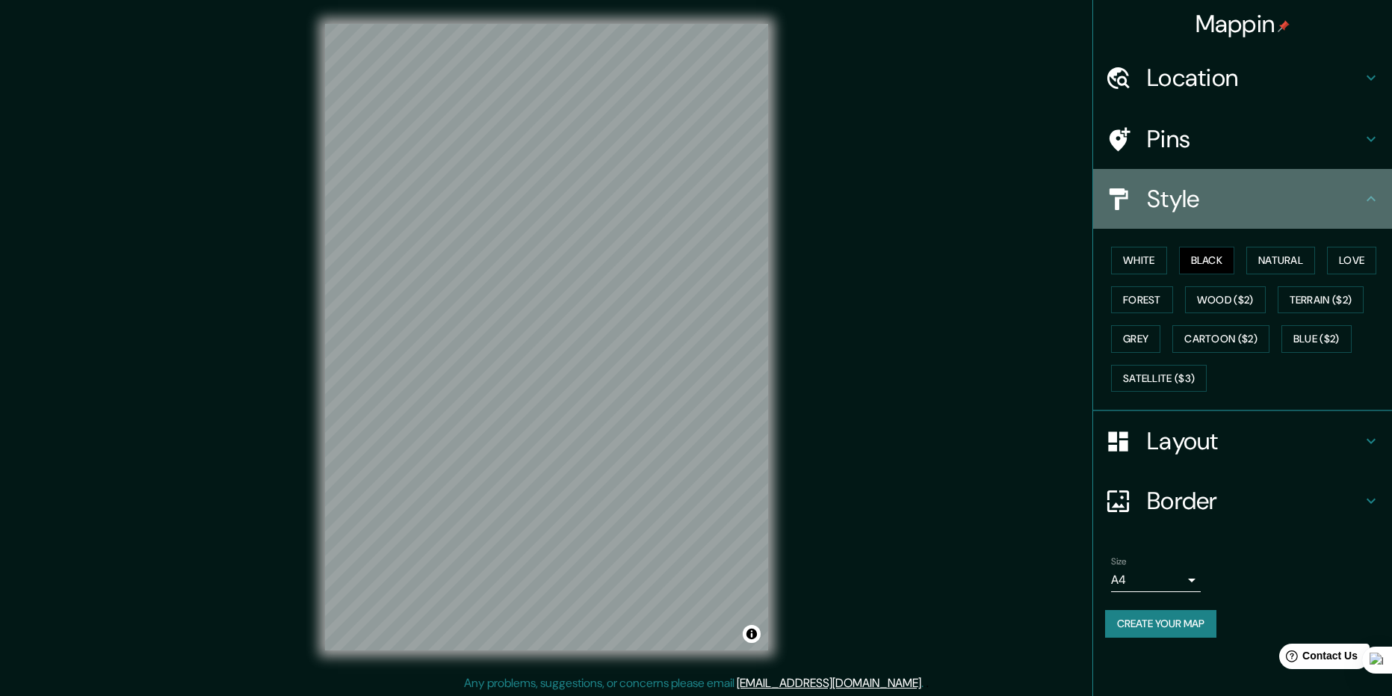
click at [1262, 205] on h4 "Style" at bounding box center [1254, 199] width 215 height 30
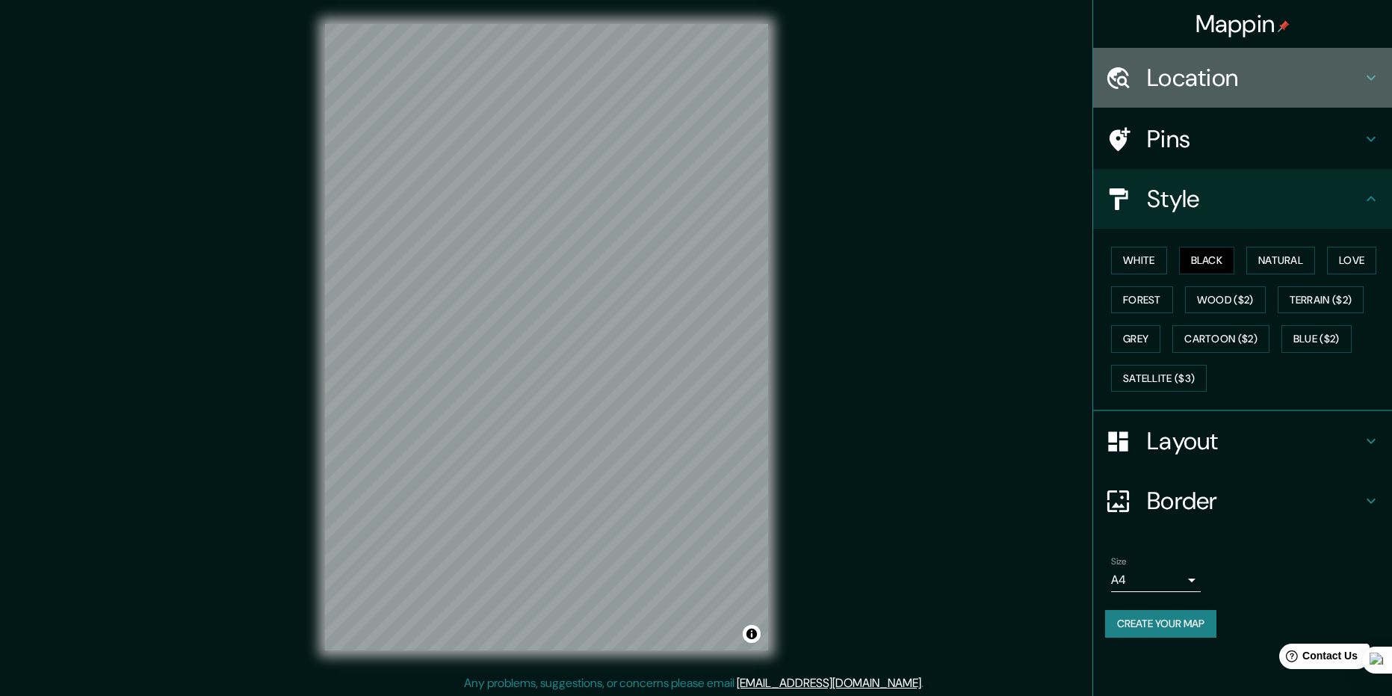
click at [1321, 79] on h4 "Location" at bounding box center [1254, 78] width 215 height 30
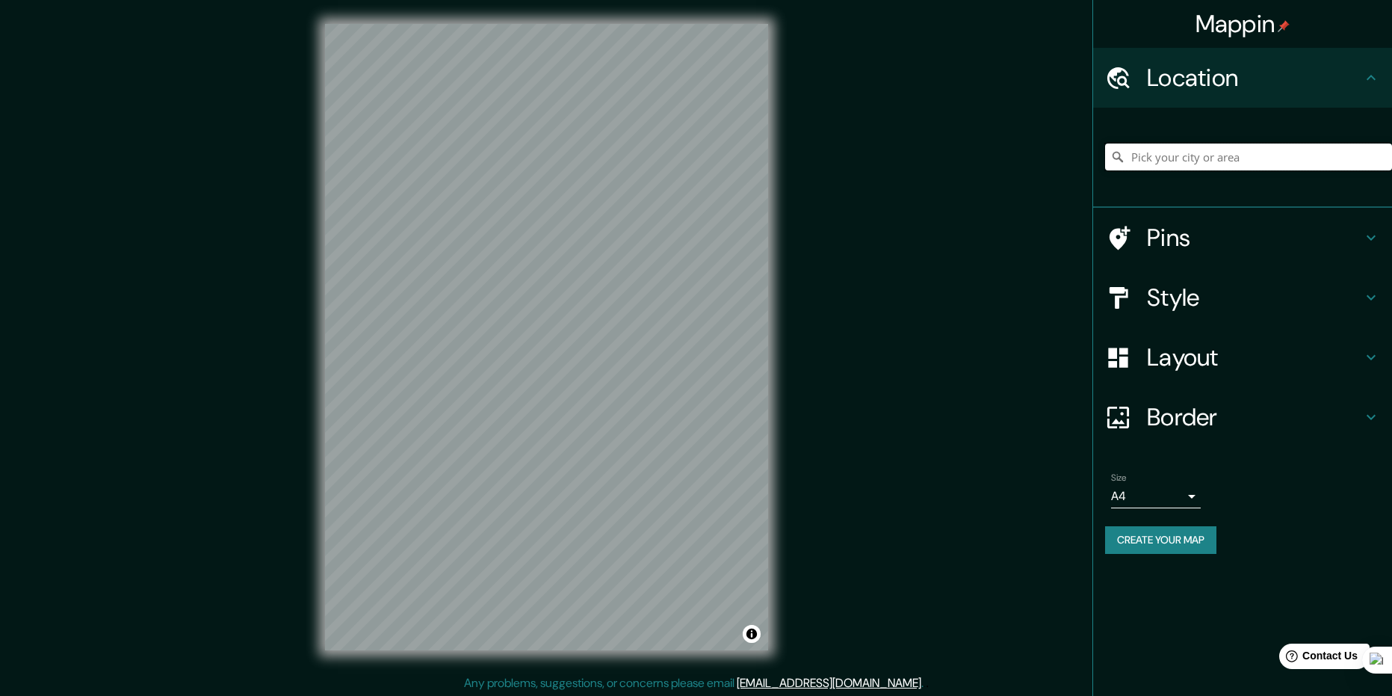
click at [1214, 161] on input "Pick your city or area" at bounding box center [1248, 156] width 287 height 27
type input "Laguna de Raya, Tubores, Nueva Esparta, Venezuela"
click at [1198, 547] on button "Create your map" at bounding box center [1160, 540] width 111 height 28
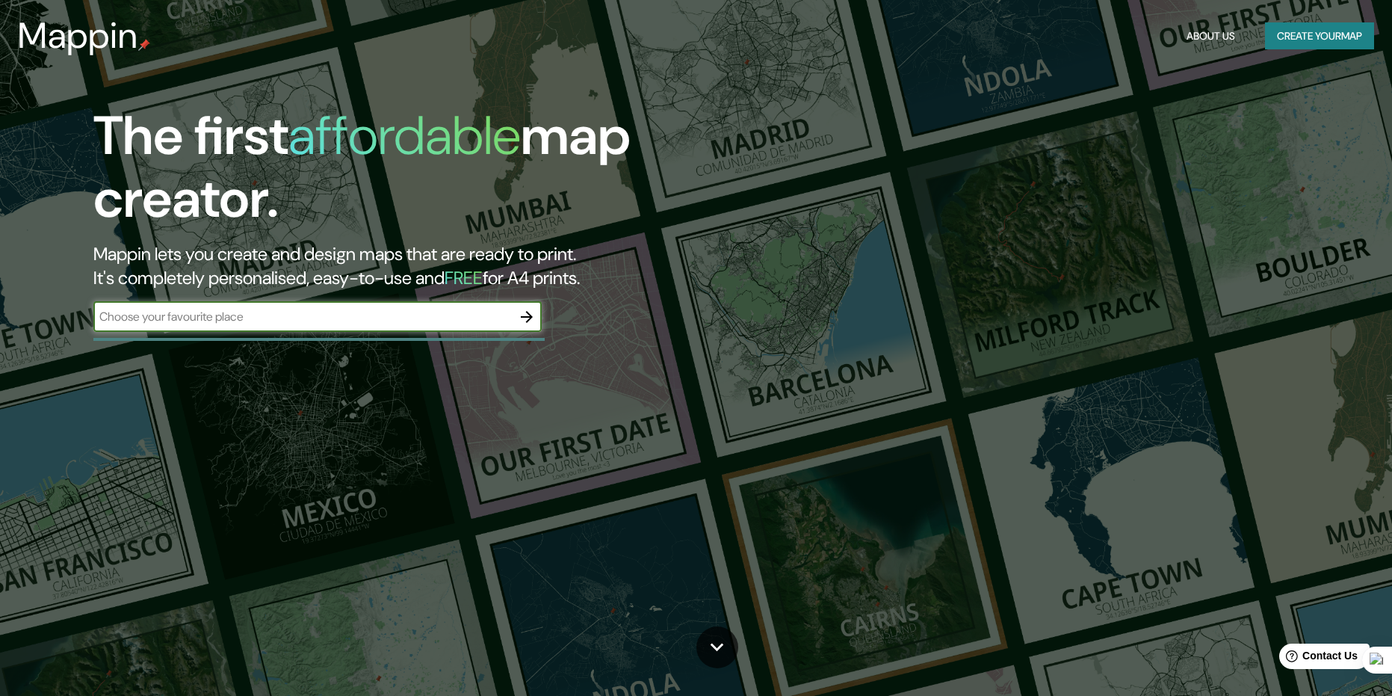
click at [534, 313] on icon "button" at bounding box center [527, 317] width 18 height 18
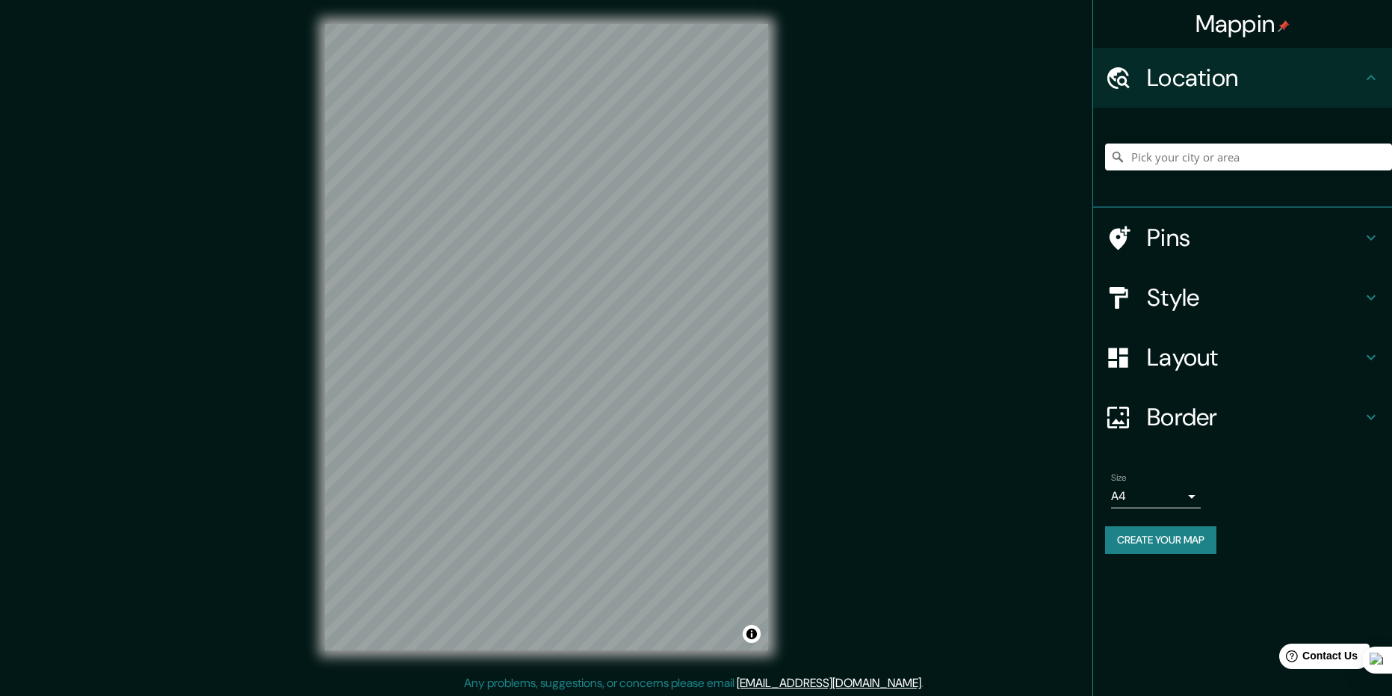
click at [1211, 301] on h4 "Style" at bounding box center [1254, 298] width 215 height 30
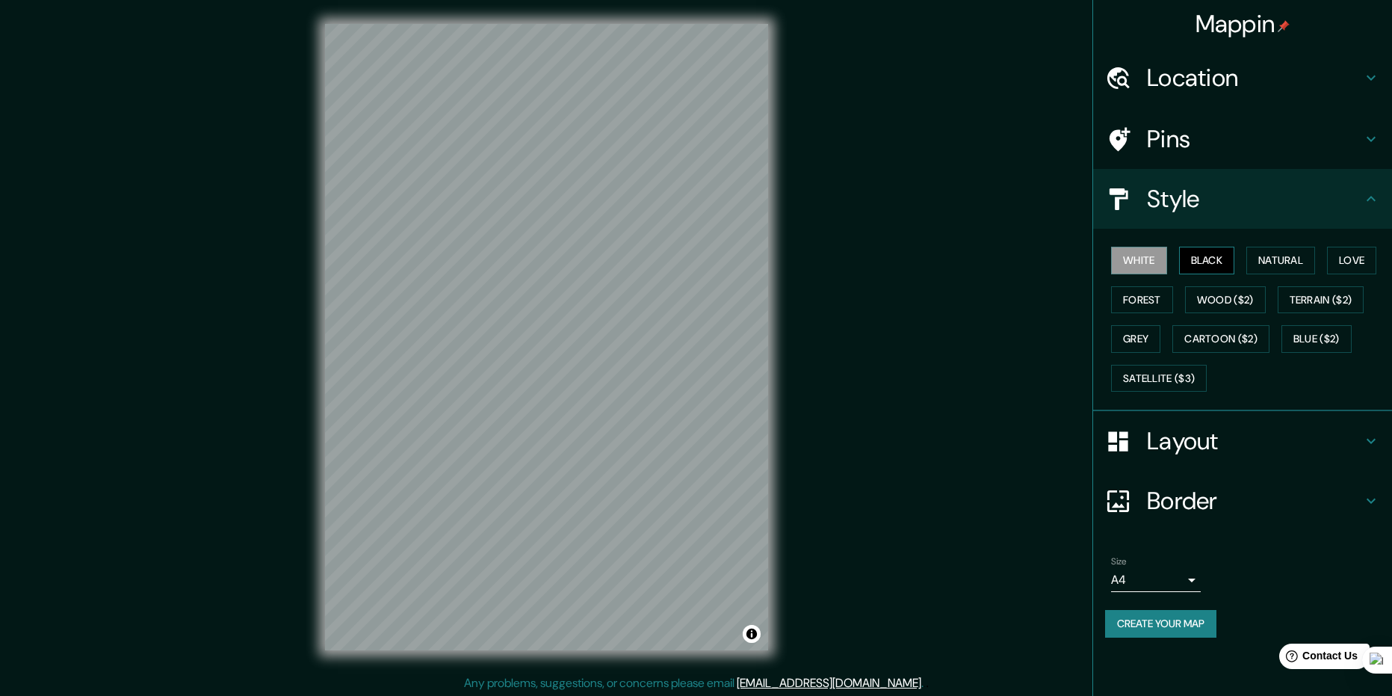
click at [1199, 265] on button "Black" at bounding box center [1207, 261] width 56 height 28
click at [1255, 95] on div "Location" at bounding box center [1242, 78] width 299 height 60
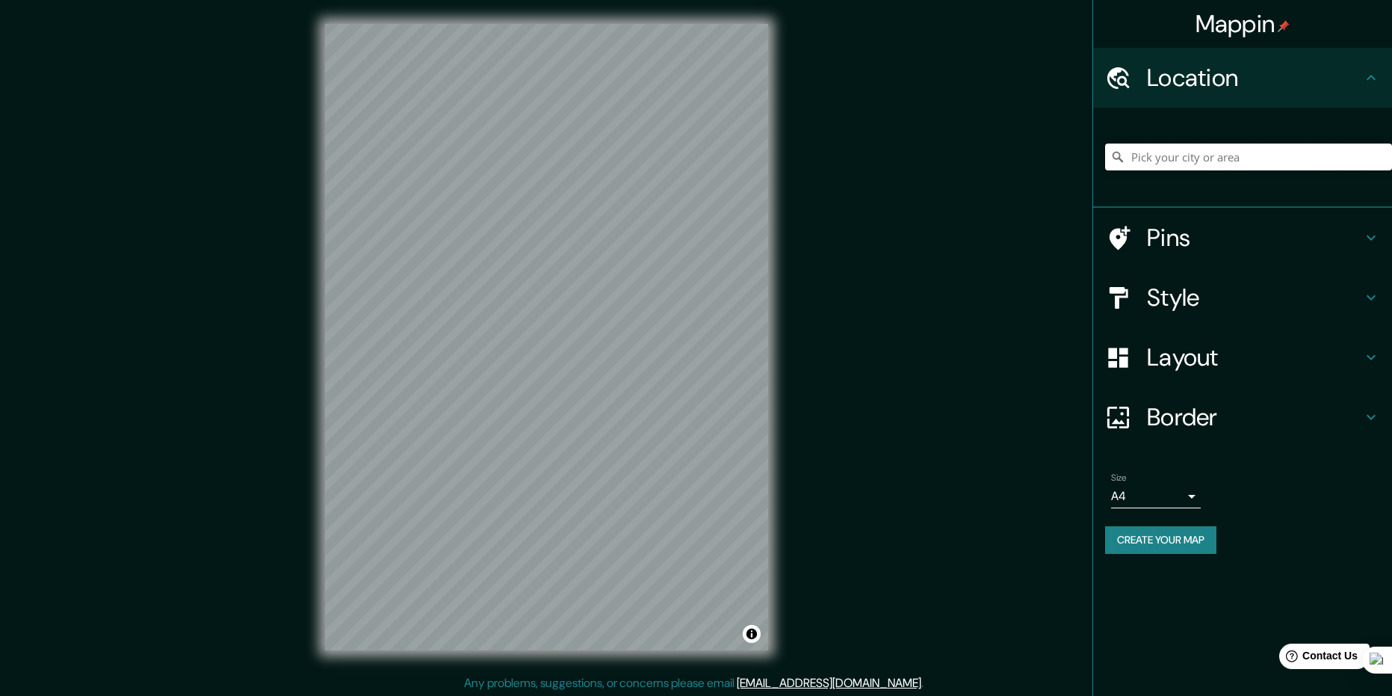
click at [1193, 154] on input "Pick your city or area" at bounding box center [1248, 156] width 287 height 27
type input "Laguna de Raya, Tubores, Nueva Esparta, Venezuela"
click at [1174, 545] on button "Create your map" at bounding box center [1160, 540] width 111 height 28
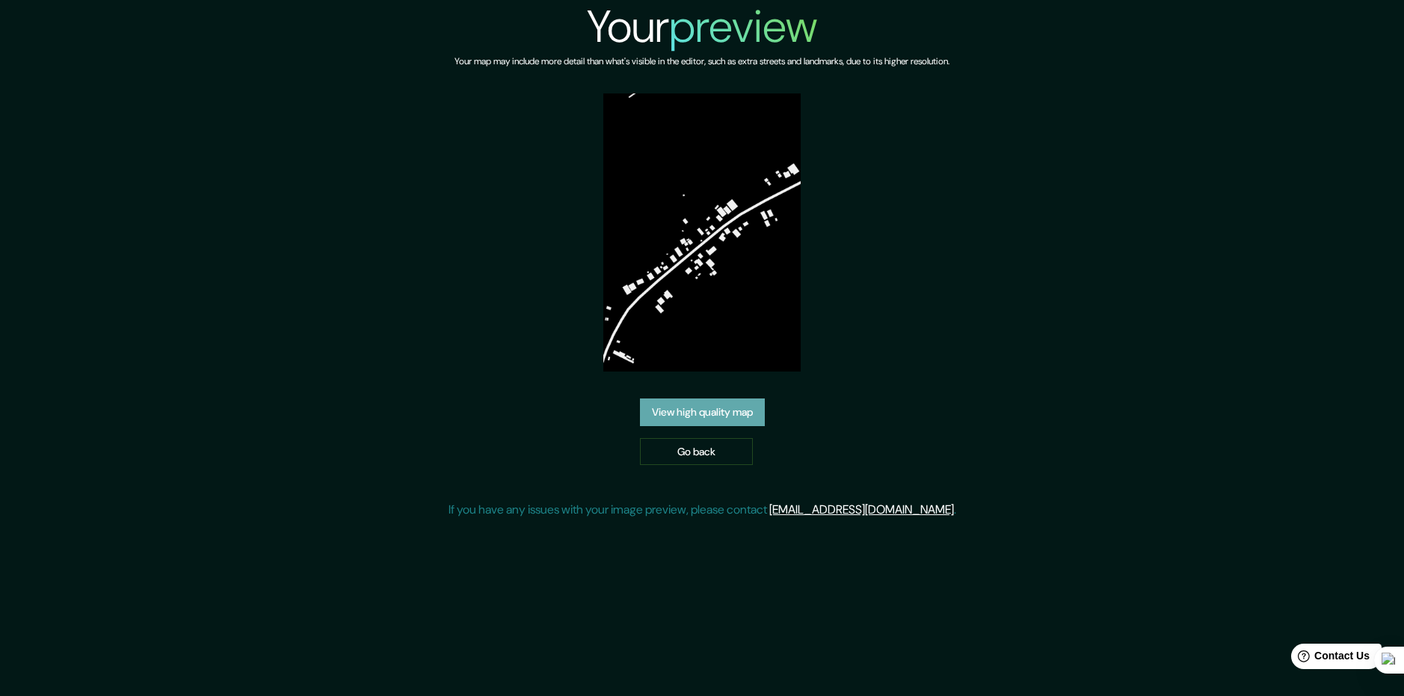
click at [728, 412] on link "View high quality map" at bounding box center [702, 412] width 125 height 28
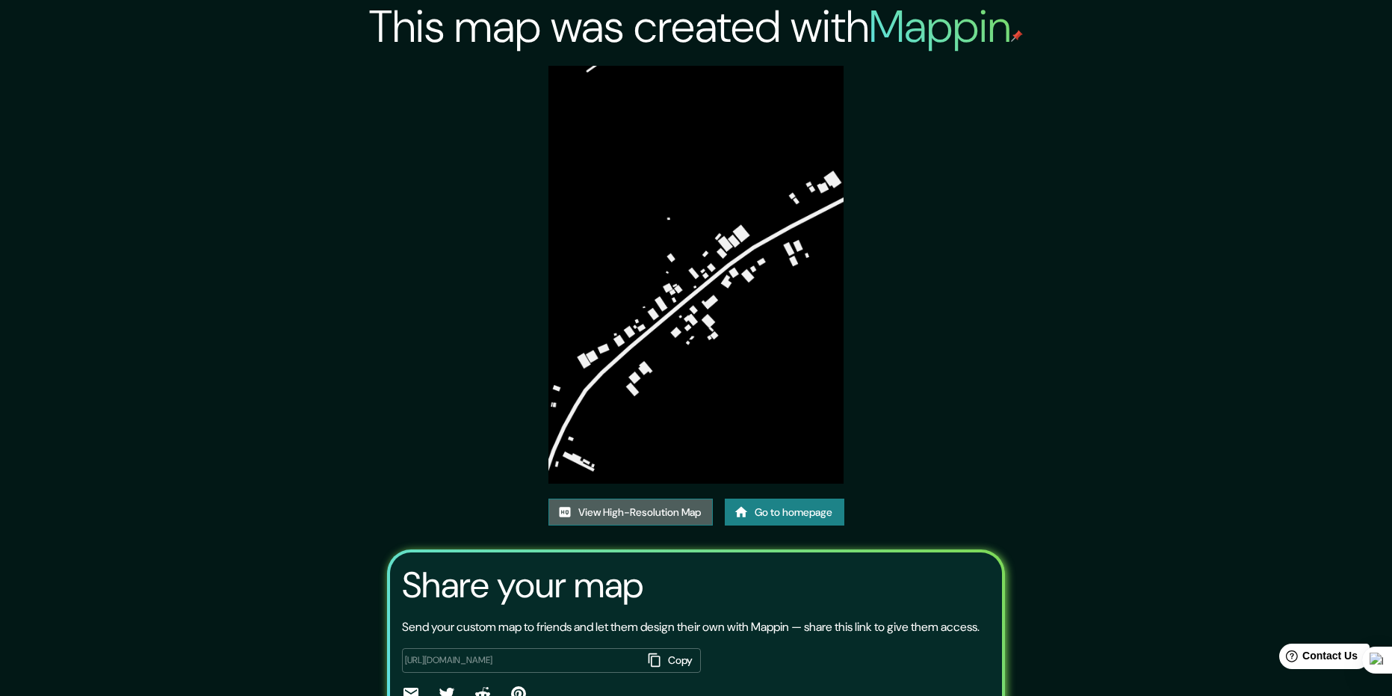
click at [673, 522] on link "View High-Resolution Map" at bounding box center [631, 513] width 164 height 28
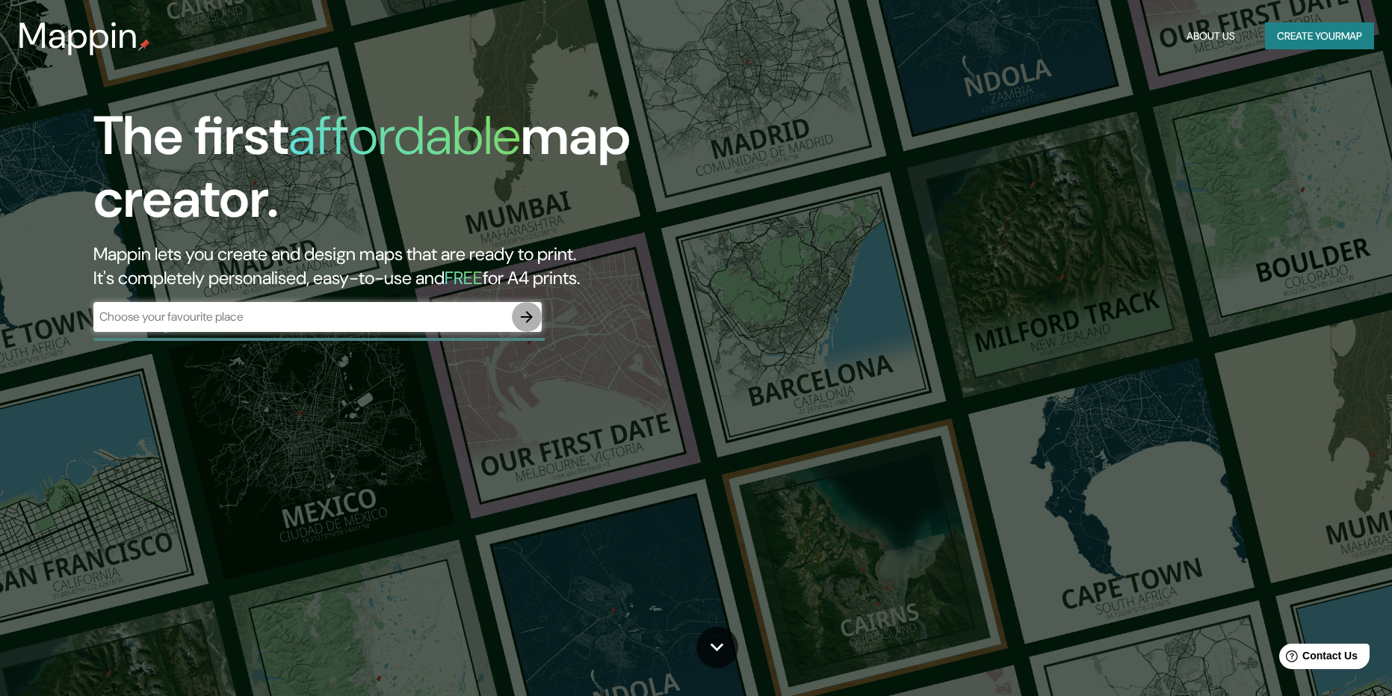
click at [530, 314] on icon "button" at bounding box center [527, 317] width 18 height 18
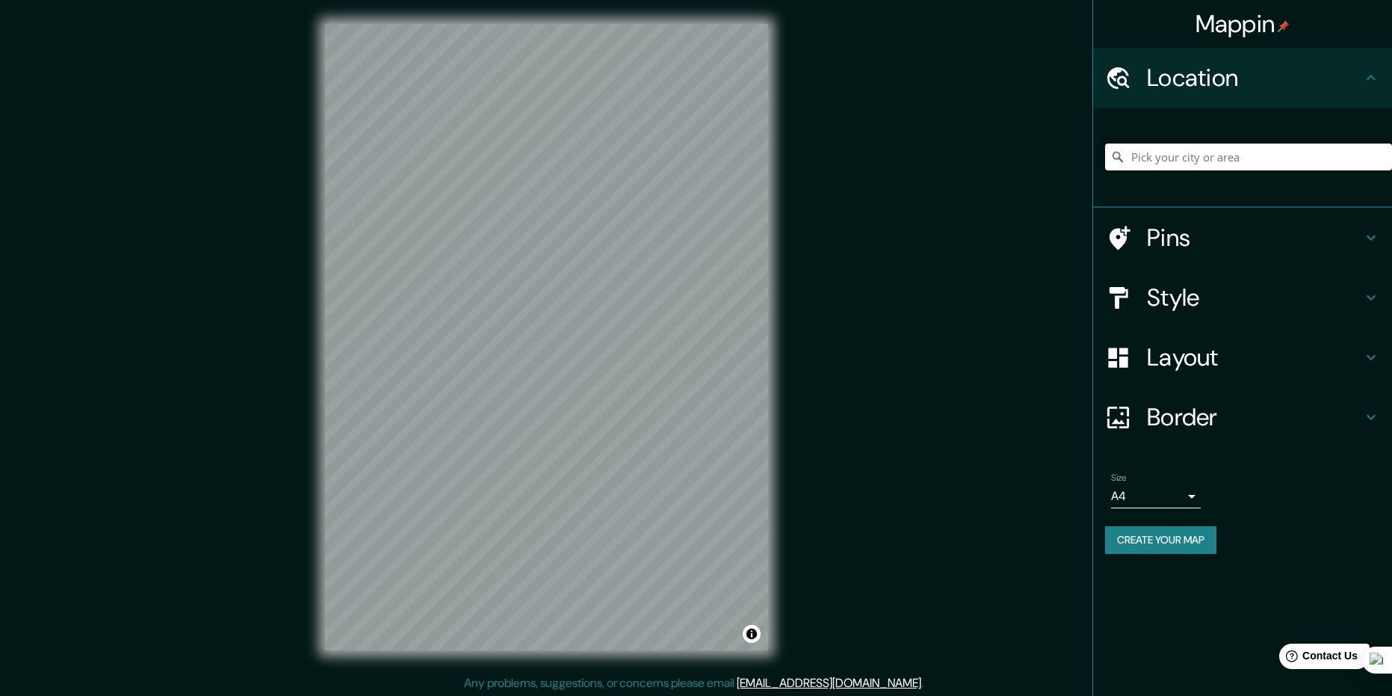
click at [1188, 148] on input "Pick your city or area" at bounding box center [1248, 156] width 287 height 27
type input "p"
type input "Laguna de Raya, Tubores, Nueva Esparta, Venezuela"
click at [1204, 296] on h4 "Style" at bounding box center [1254, 298] width 215 height 30
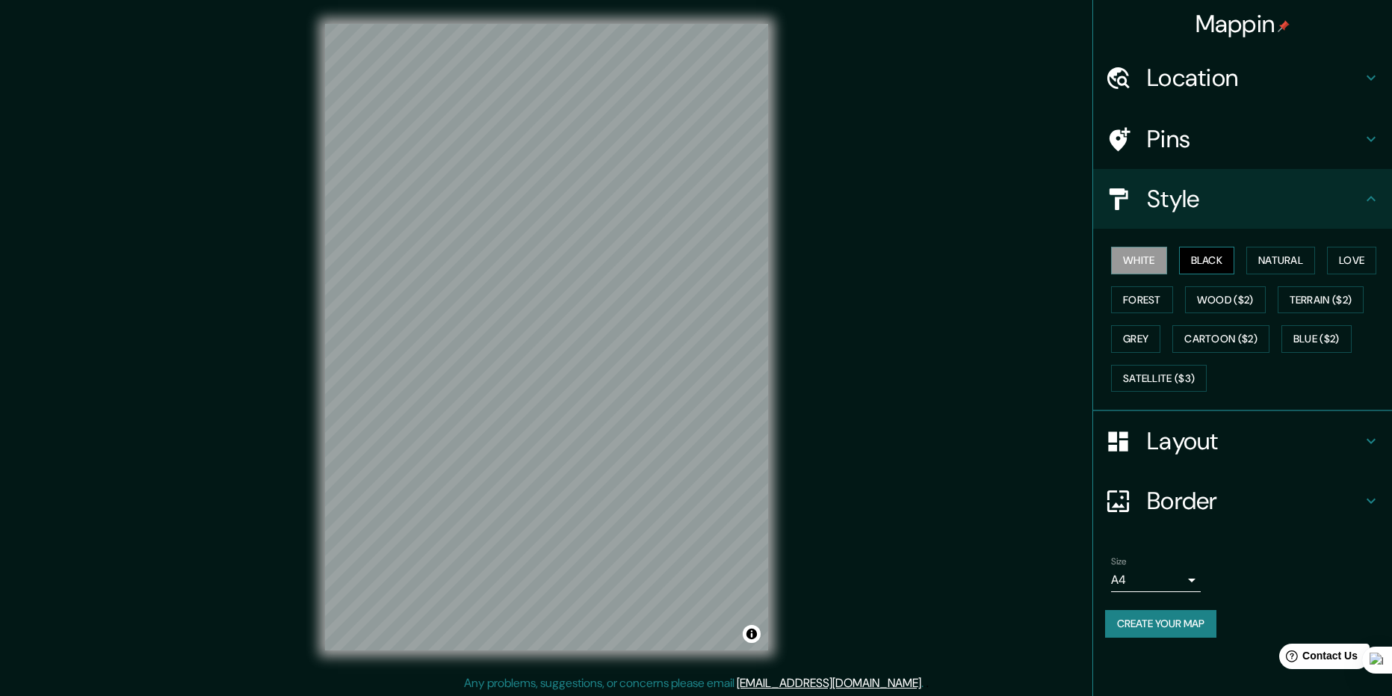
click at [1203, 270] on button "Black" at bounding box center [1207, 261] width 56 height 28
click at [262, 691] on div "Mappin Location Laguna de Raya, Tubores, Nueva Esparta, Venezuela Laguna de Ray…" at bounding box center [696, 349] width 1392 height 698
click at [1167, 629] on button "Create your map" at bounding box center [1160, 624] width 111 height 28
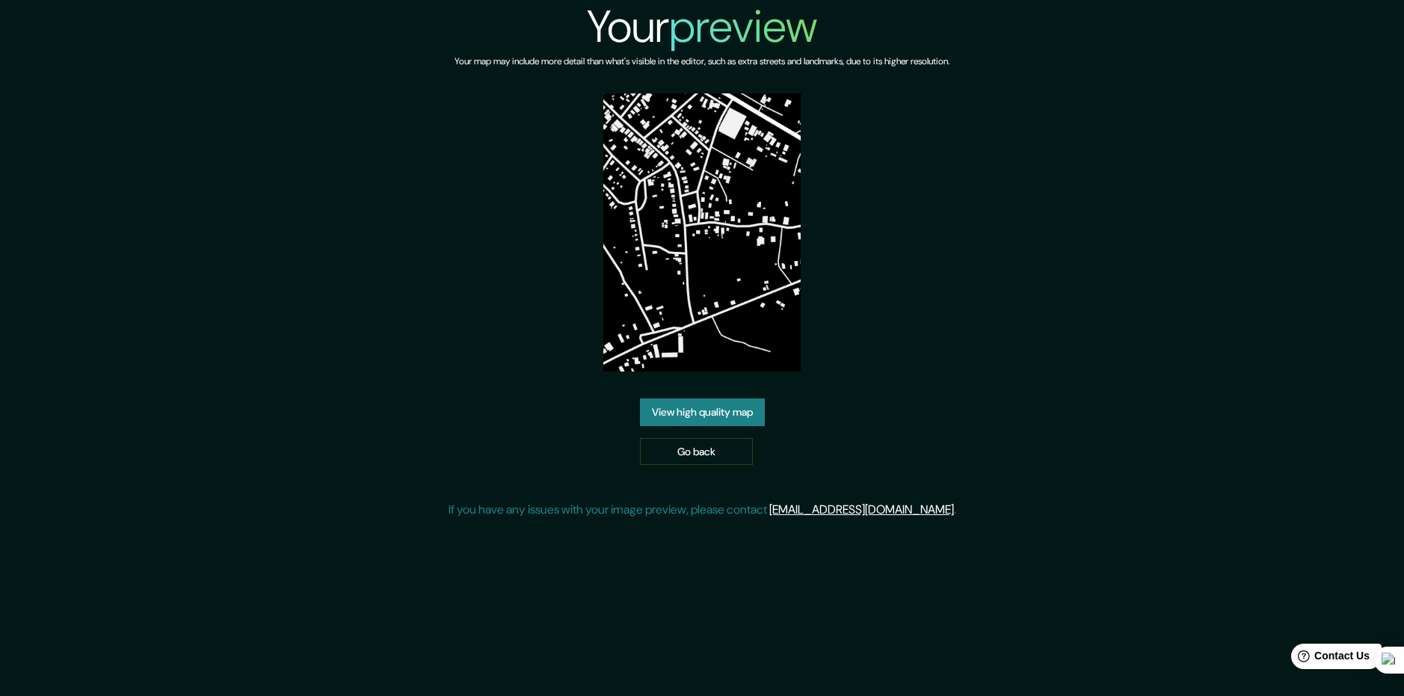
click at [734, 415] on link "View high quality map" at bounding box center [702, 412] width 125 height 28
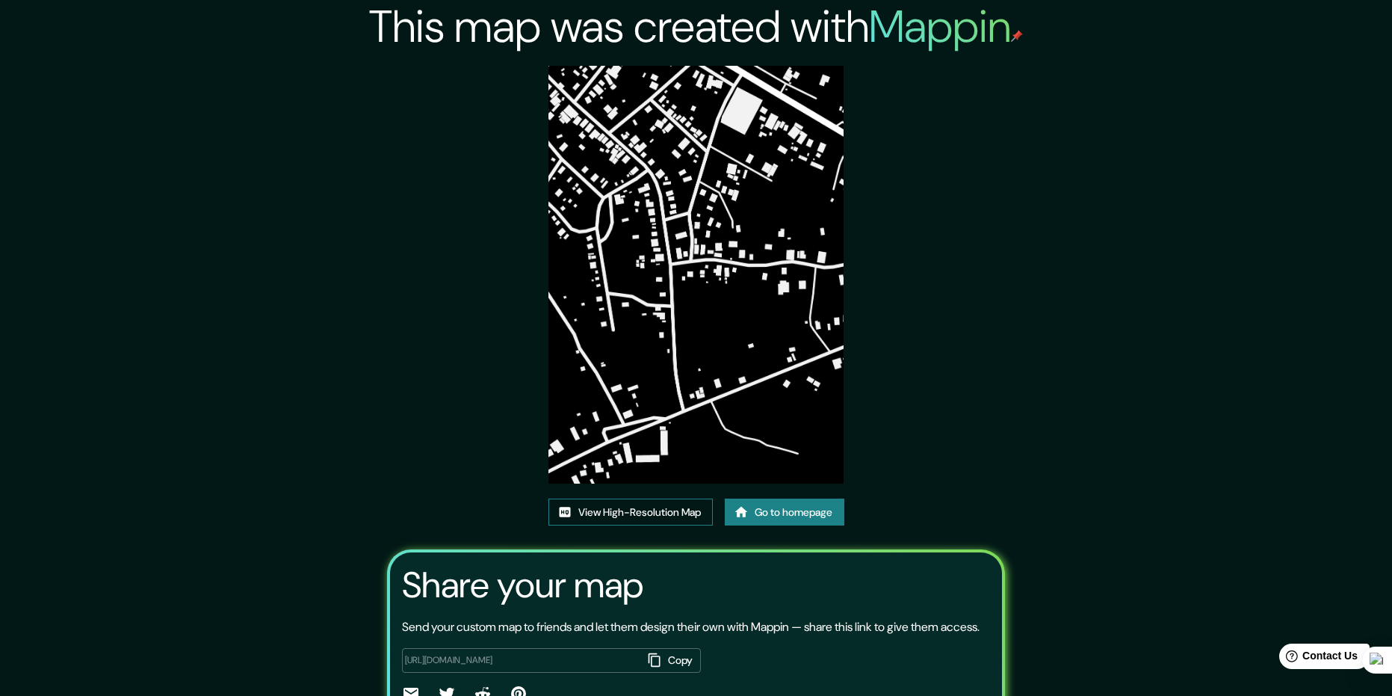
click at [635, 516] on link "View High-Resolution Map" at bounding box center [631, 513] width 164 height 28
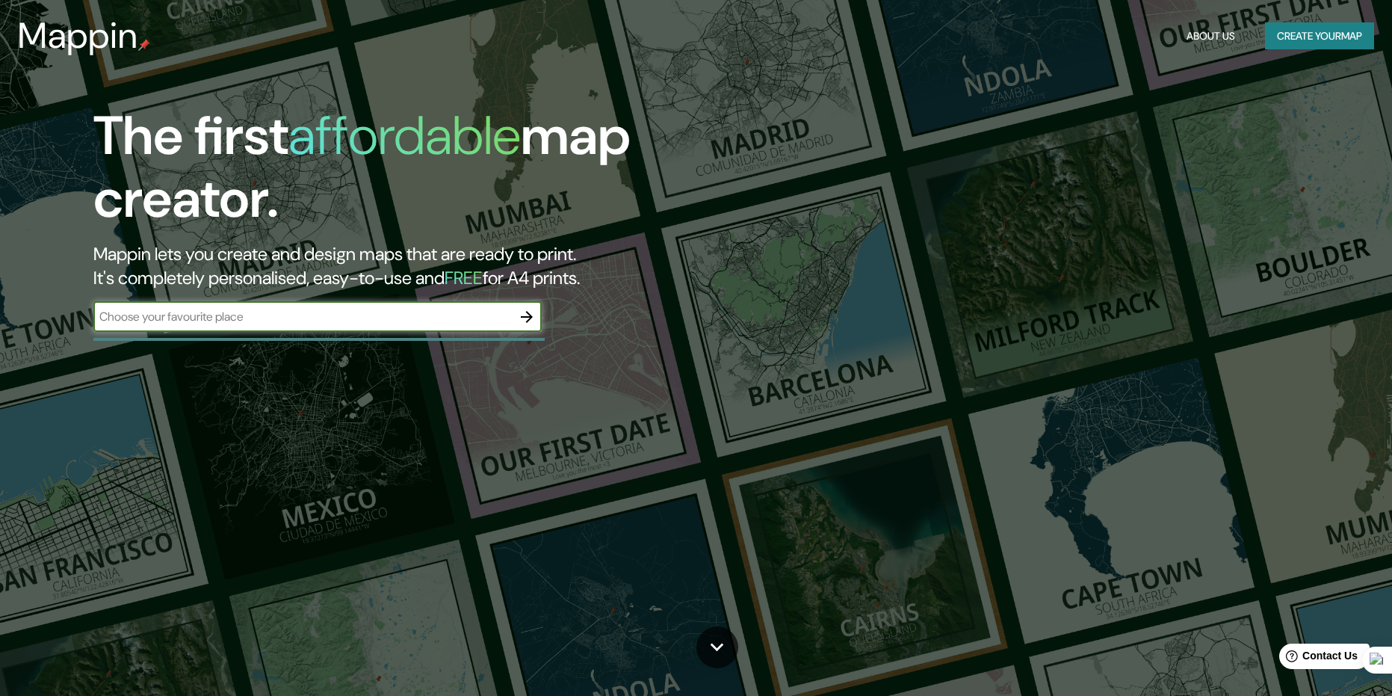
click at [525, 321] on icon "button" at bounding box center [527, 317] width 18 height 18
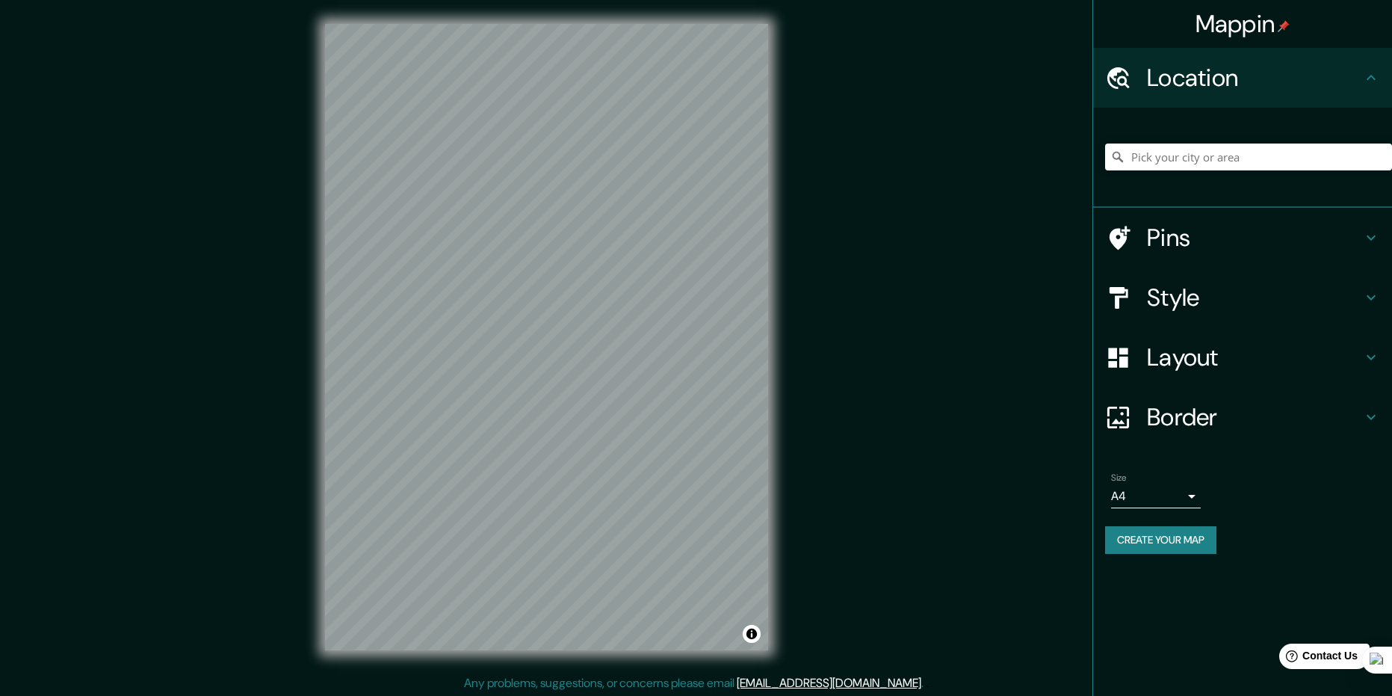
click at [1223, 306] on h4 "Style" at bounding box center [1254, 298] width 215 height 30
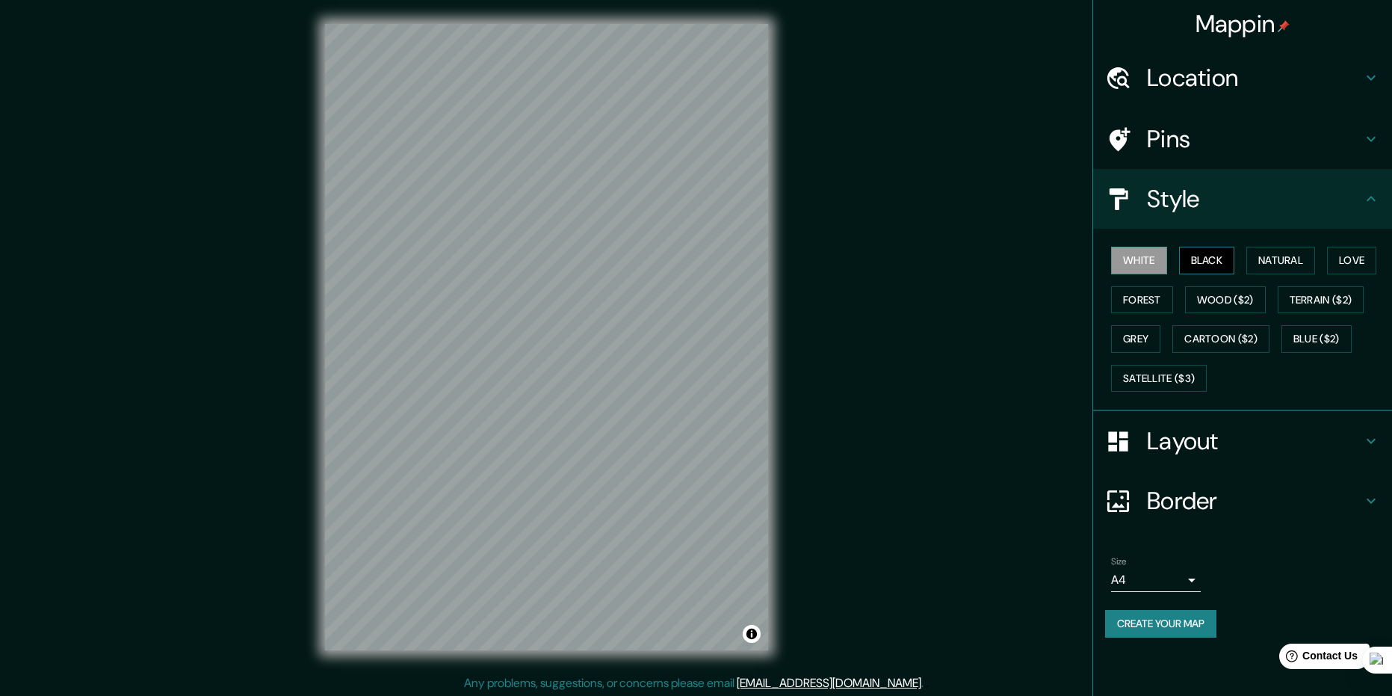
click at [1197, 262] on button "Black" at bounding box center [1207, 261] width 56 height 28
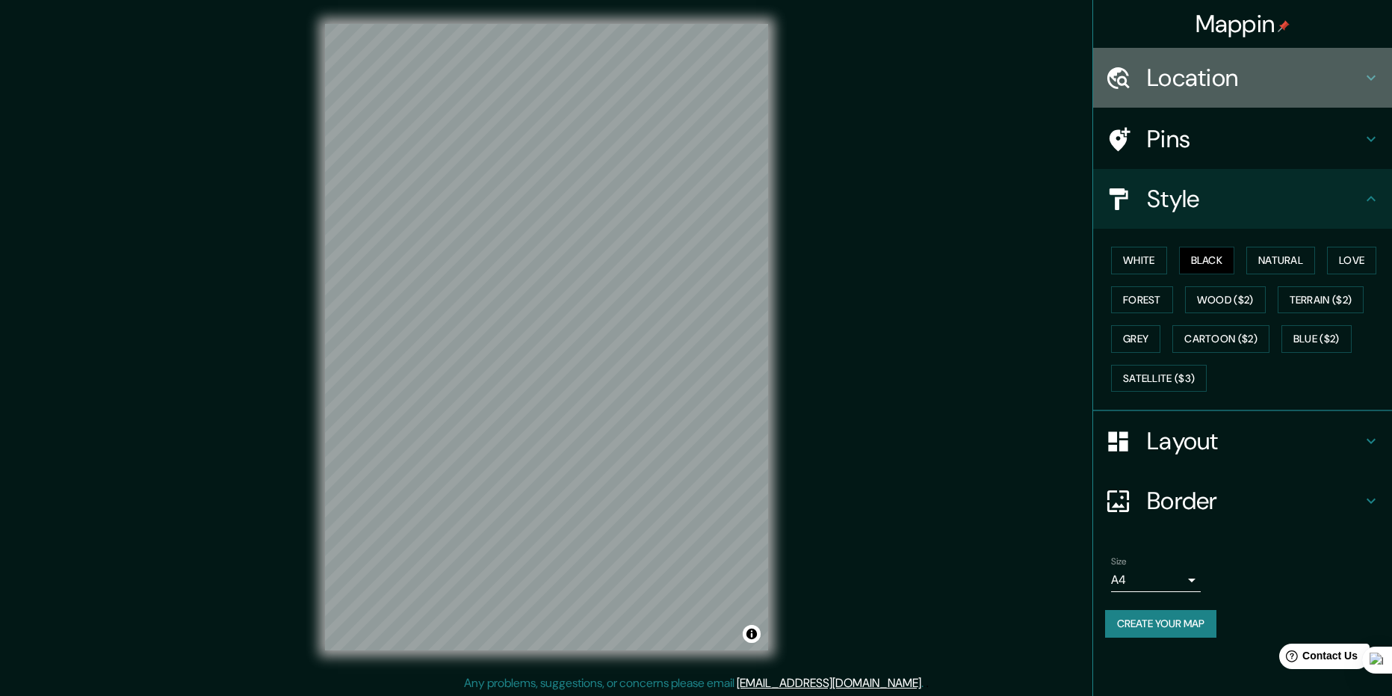
click at [1233, 79] on h4 "Location" at bounding box center [1254, 78] width 215 height 30
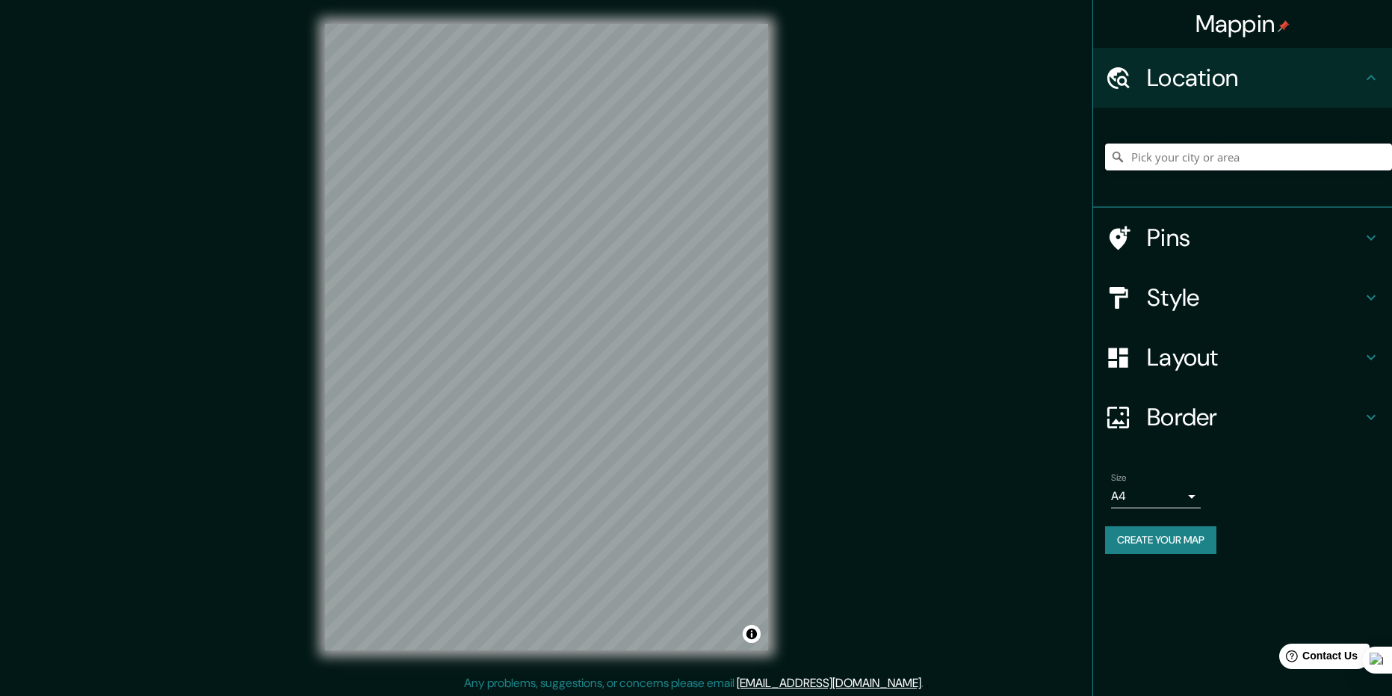
click at [1180, 151] on input "Pick your city or area" at bounding box center [1248, 156] width 287 height 27
type input "[PERSON_NAME], [PERSON_NAME], [GEOGRAPHIC_DATA], [GEOGRAPHIC_DATA]"
click at [1146, 540] on button "Create your map" at bounding box center [1160, 540] width 111 height 28
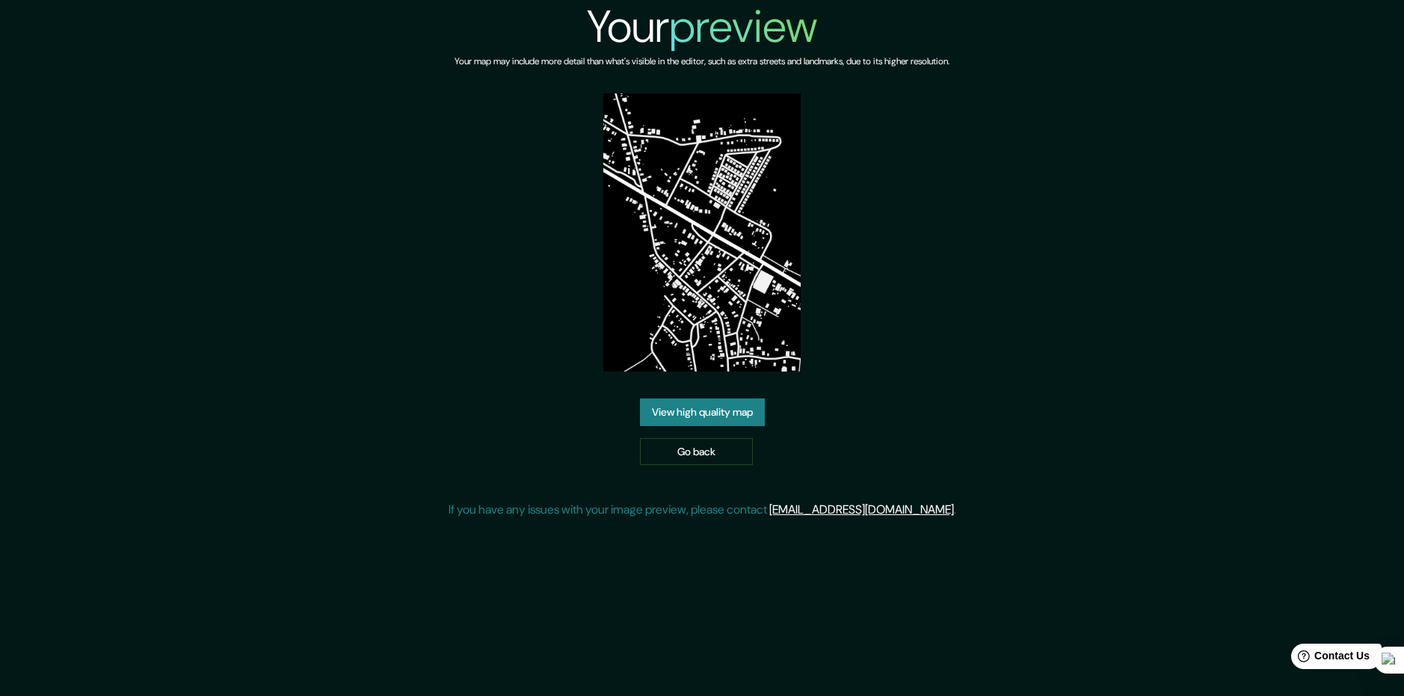
click at [713, 404] on link "View high quality map" at bounding box center [702, 412] width 125 height 28
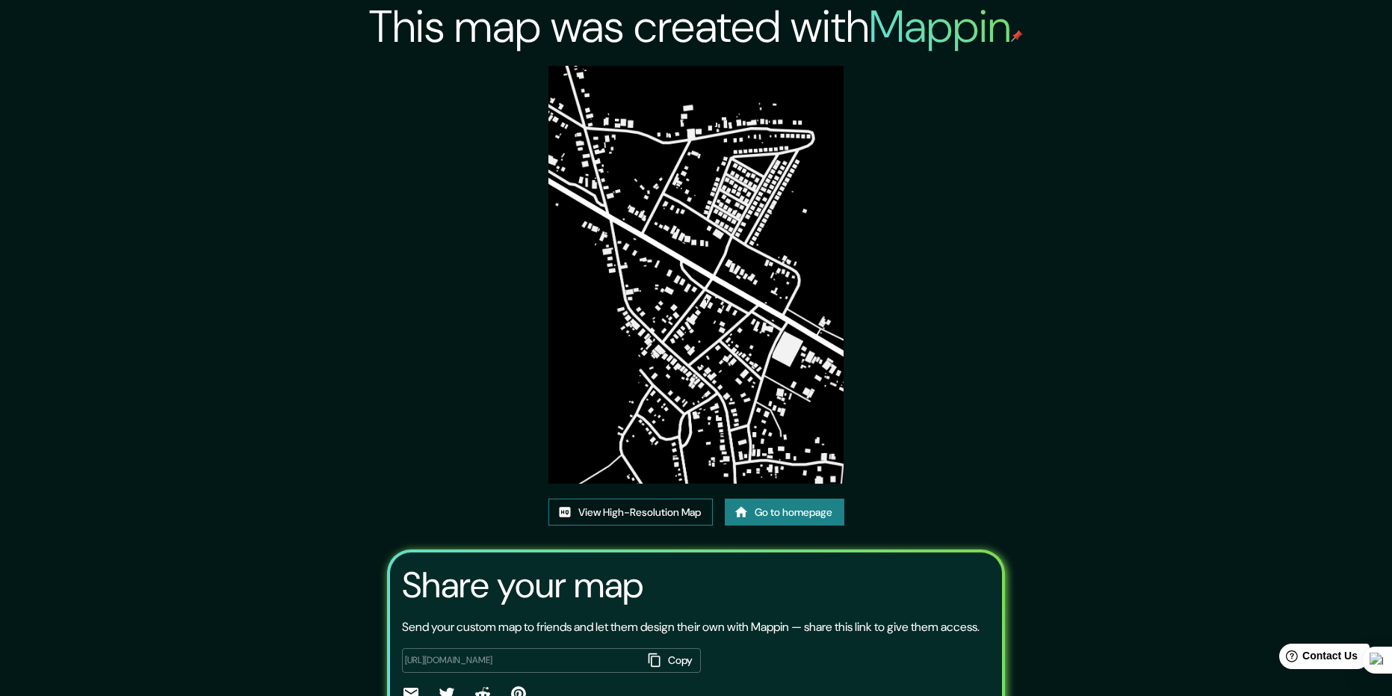
click at [661, 505] on link "View High-Resolution Map" at bounding box center [631, 513] width 164 height 28
